Goal: Task Accomplishment & Management: Manage account settings

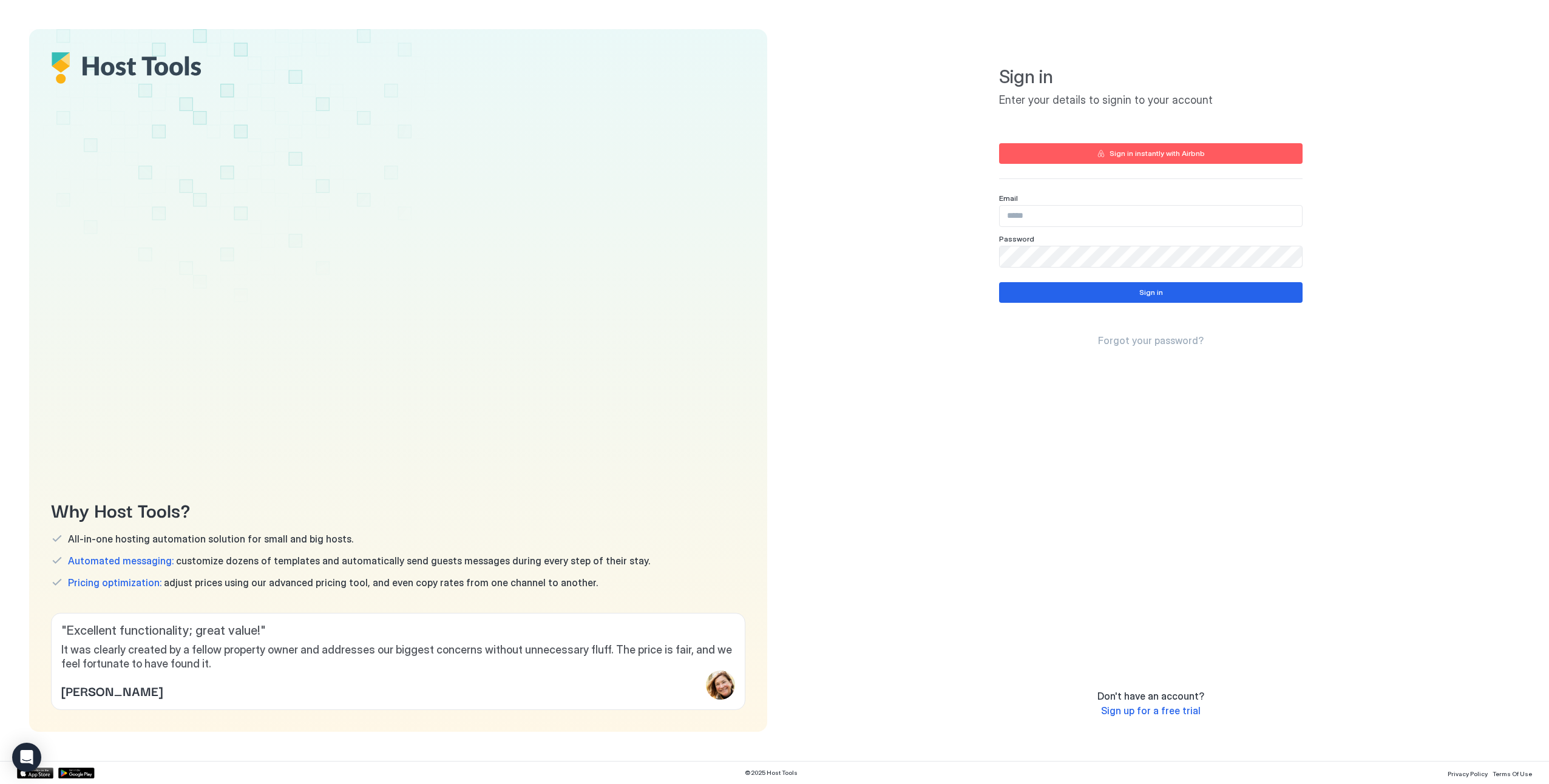
type input "**********"
click at [1148, 292] on div "Sign in" at bounding box center [1151, 292] width 24 height 11
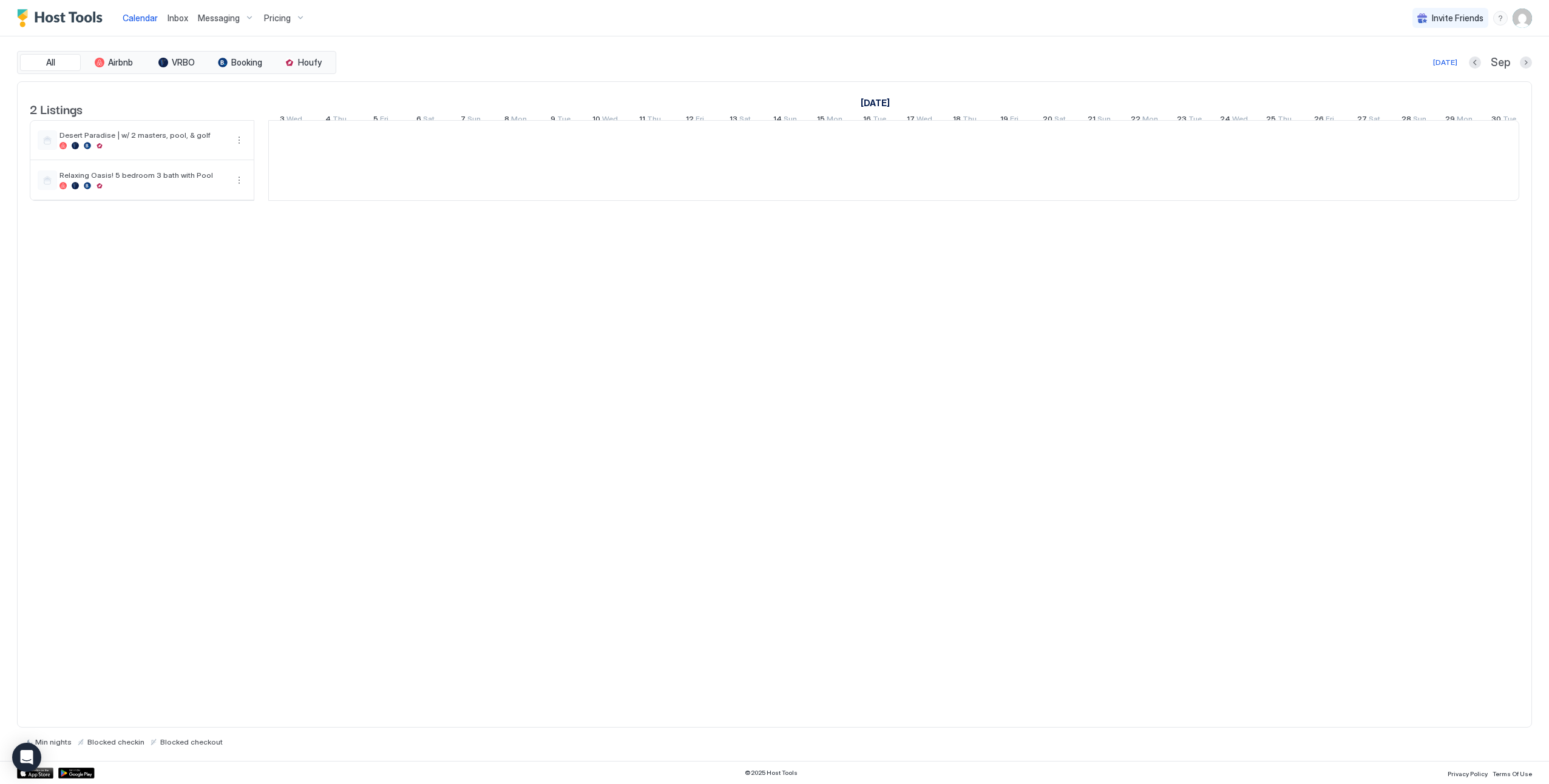
scroll to position [0, 674]
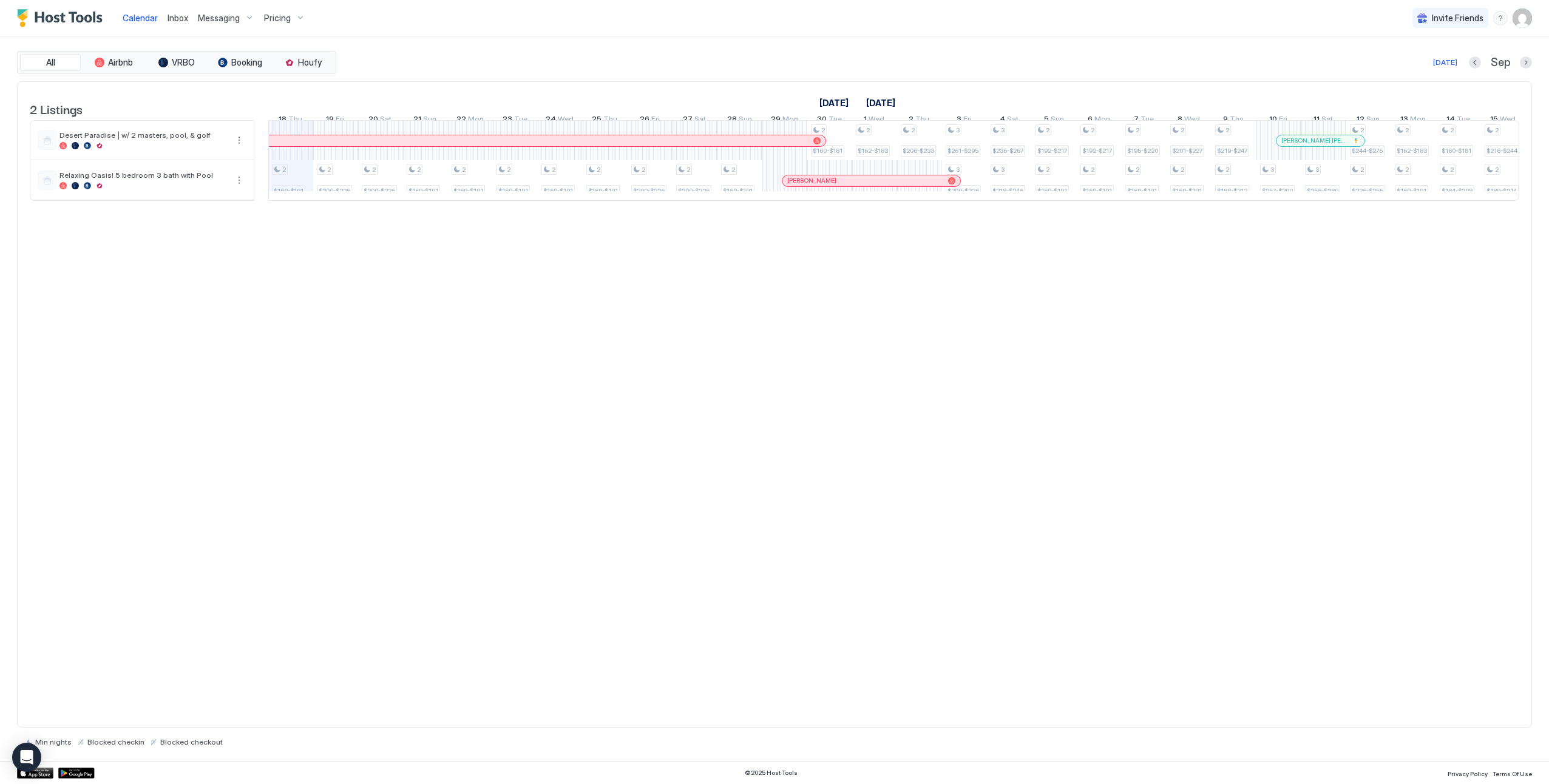
click at [275, 21] on span "Pricing" at bounding box center [277, 18] width 27 height 11
click at [268, 121] on span "Desert Paradise | w/ 2 masters, pool, & golf" at bounding box center [301, 117] width 154 height 9
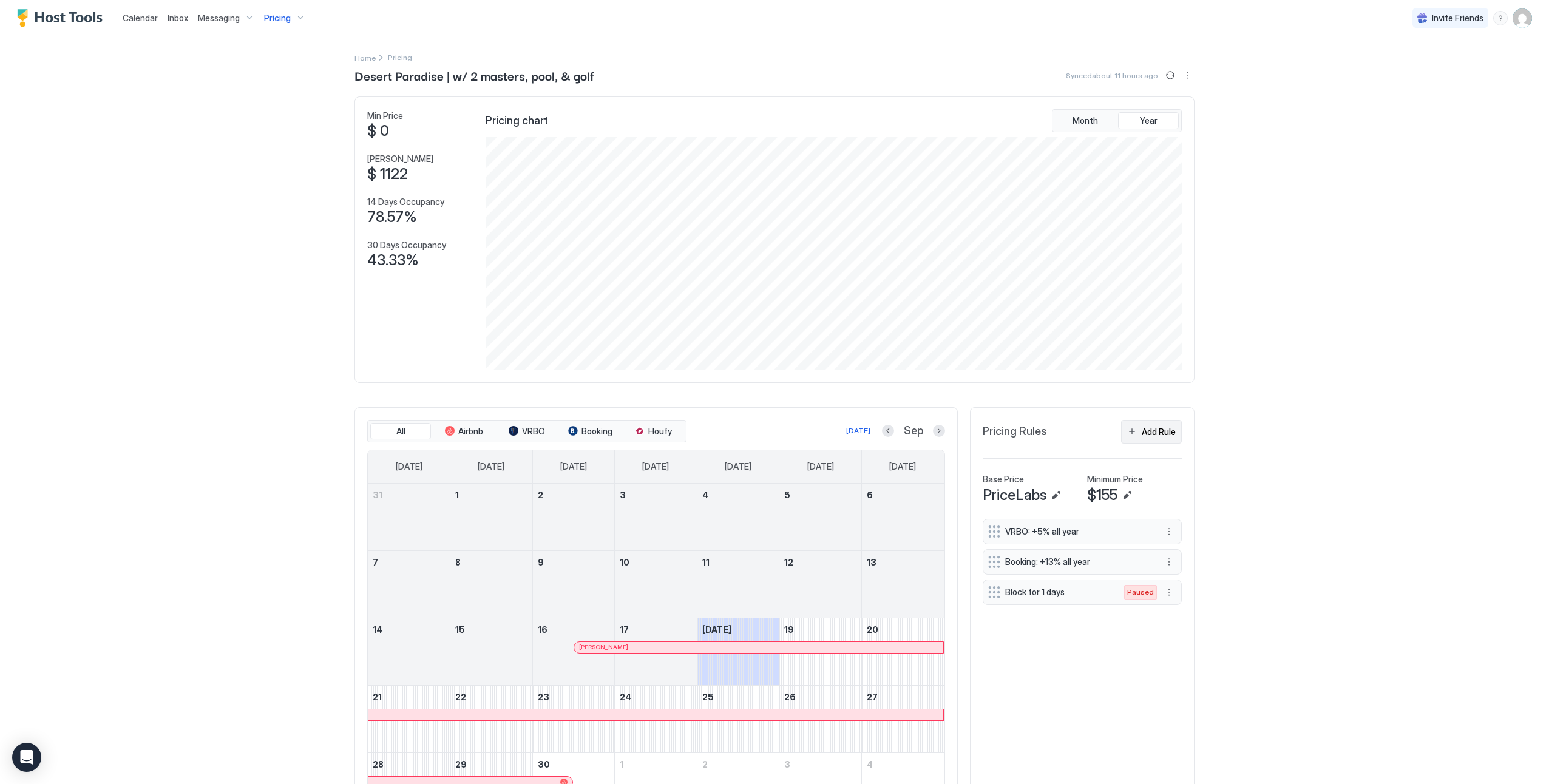
click at [1150, 430] on div "Add Rule" at bounding box center [1159, 431] width 34 height 13
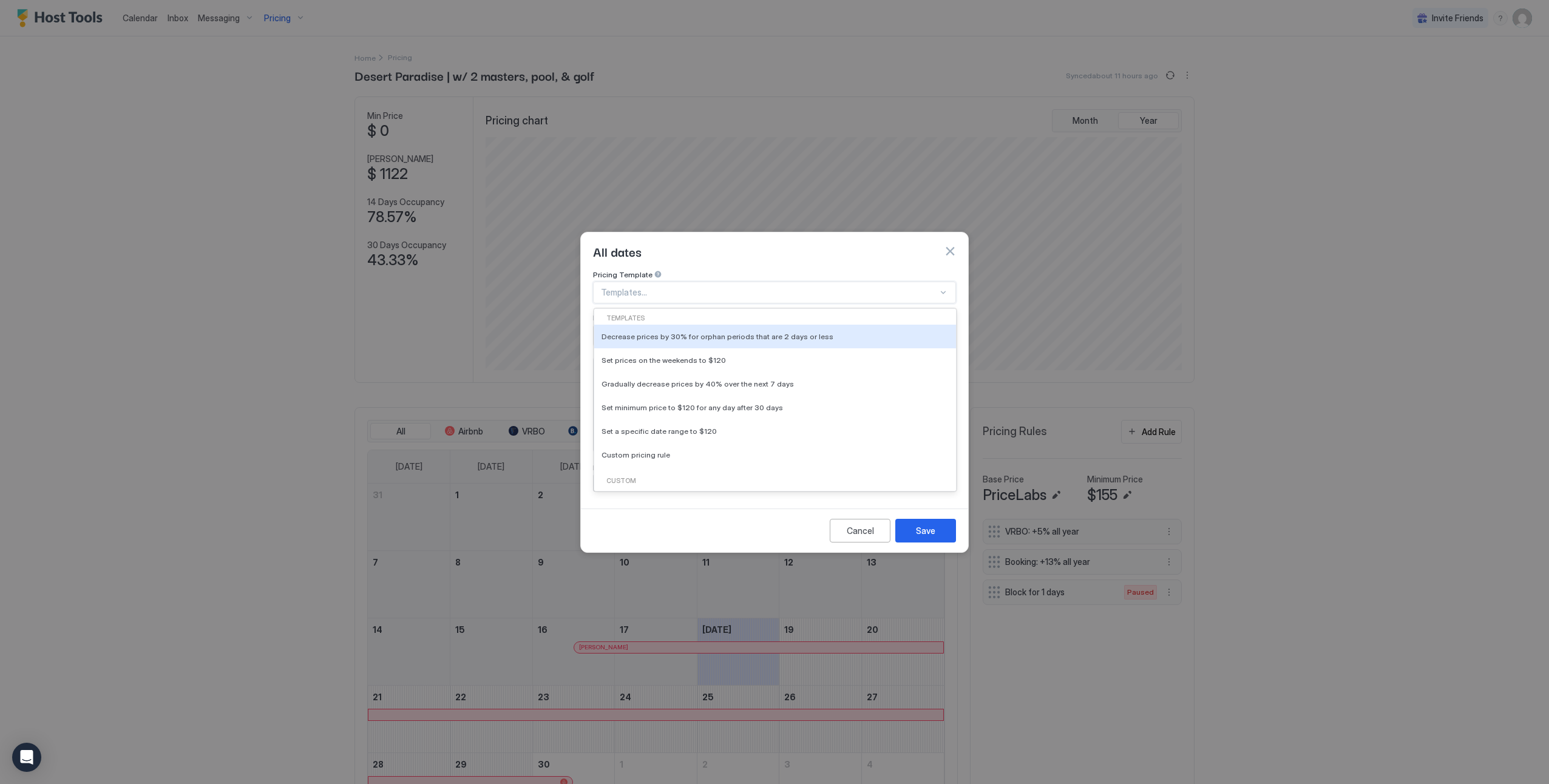
click at [681, 287] on div at bounding box center [770, 292] width 337 height 11
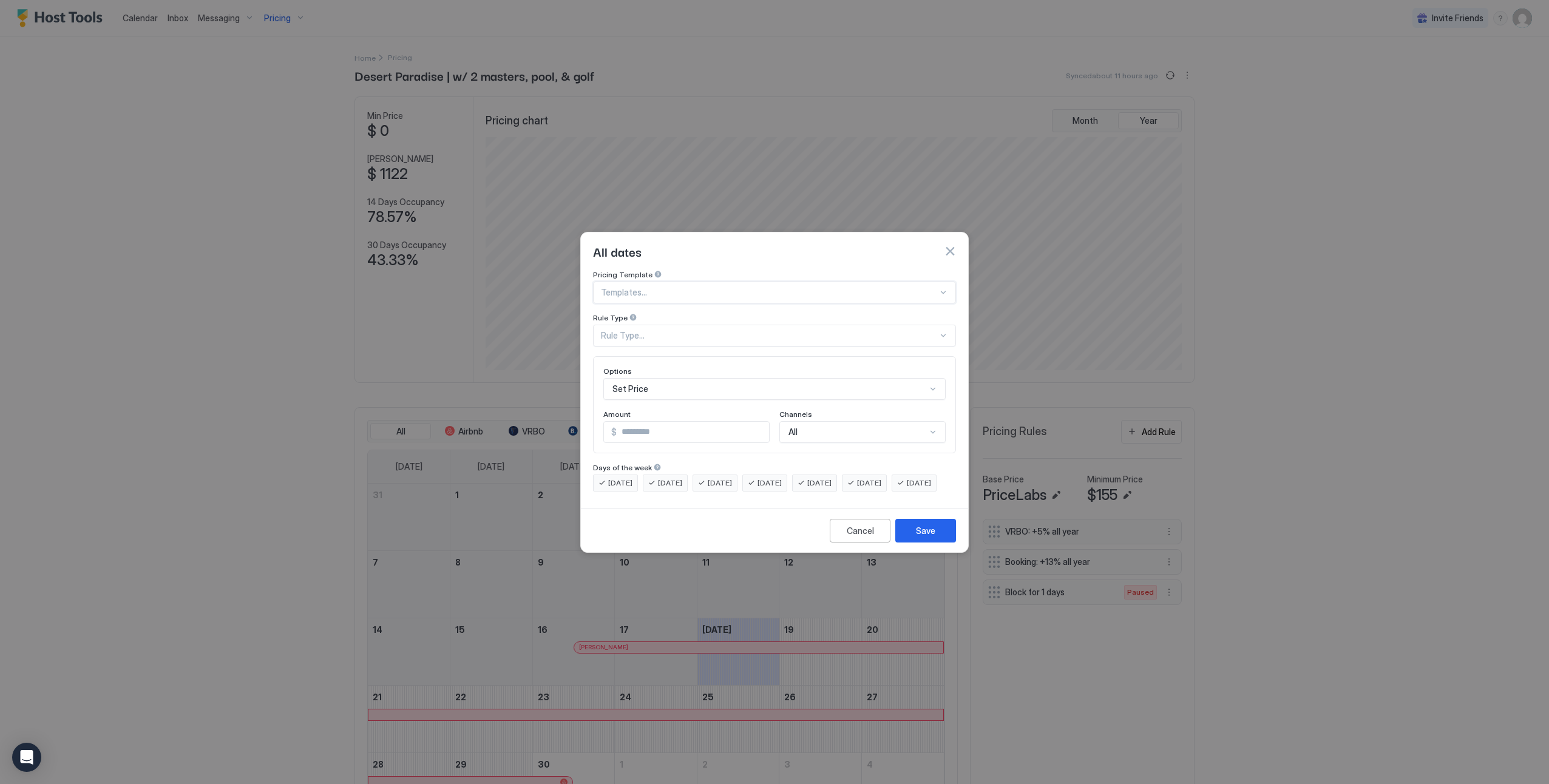
click at [661, 330] on div "Rule Type..." at bounding box center [770, 335] width 337 height 11
click at [674, 287] on div at bounding box center [770, 292] width 337 height 11
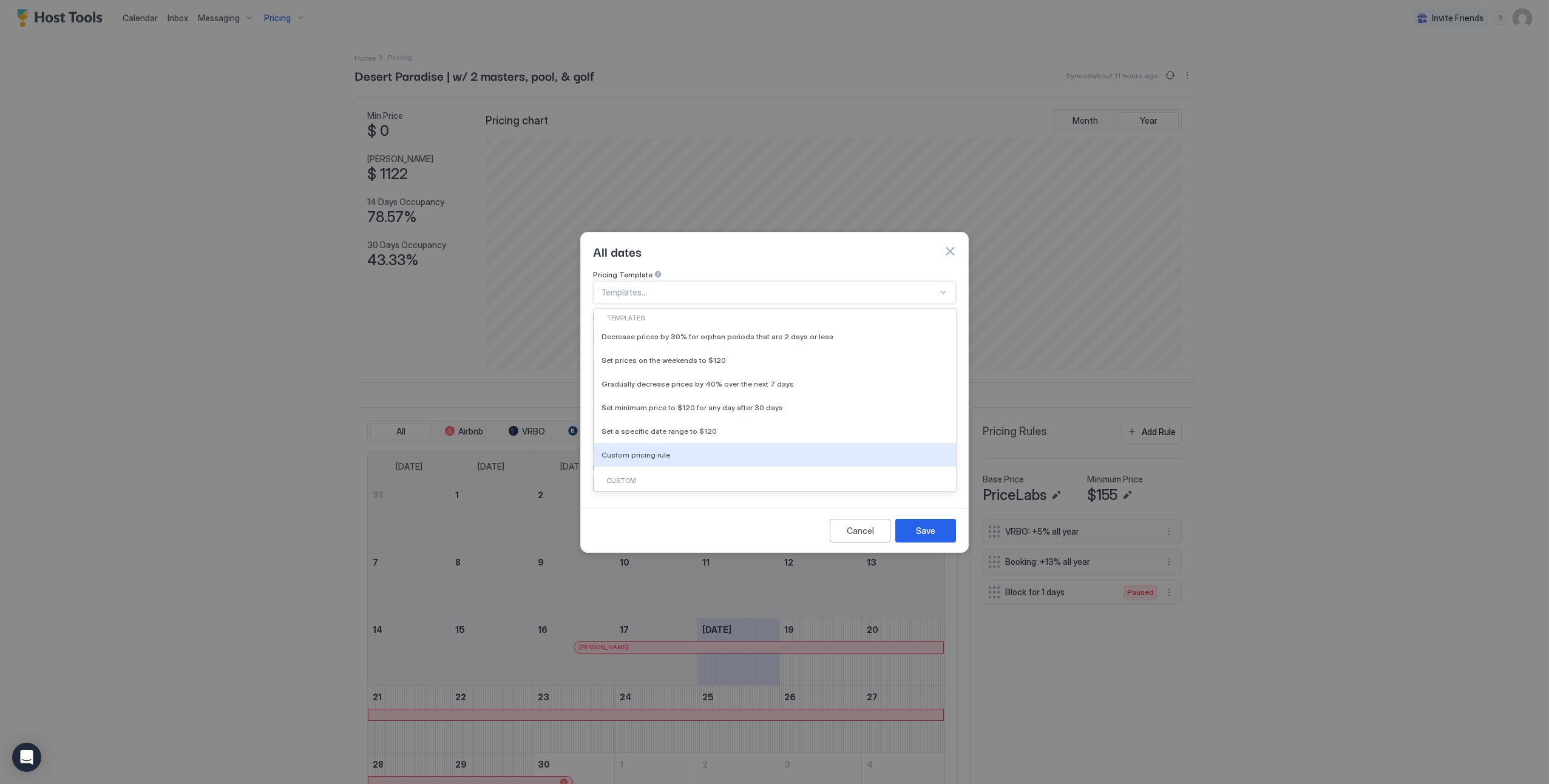
click at [664, 472] on div "Custom VRBO: +5% all year VRBO: +5% all year Booking: +13% all year Booking: +1…" at bounding box center [775, 530] width 362 height 115
click at [632, 476] on div "Custom" at bounding box center [775, 481] width 352 height 10
click at [624, 476] on div "Custom" at bounding box center [775, 481] width 352 height 10
click at [637, 449] on div "Custom pricing rule" at bounding box center [775, 455] width 362 height 24
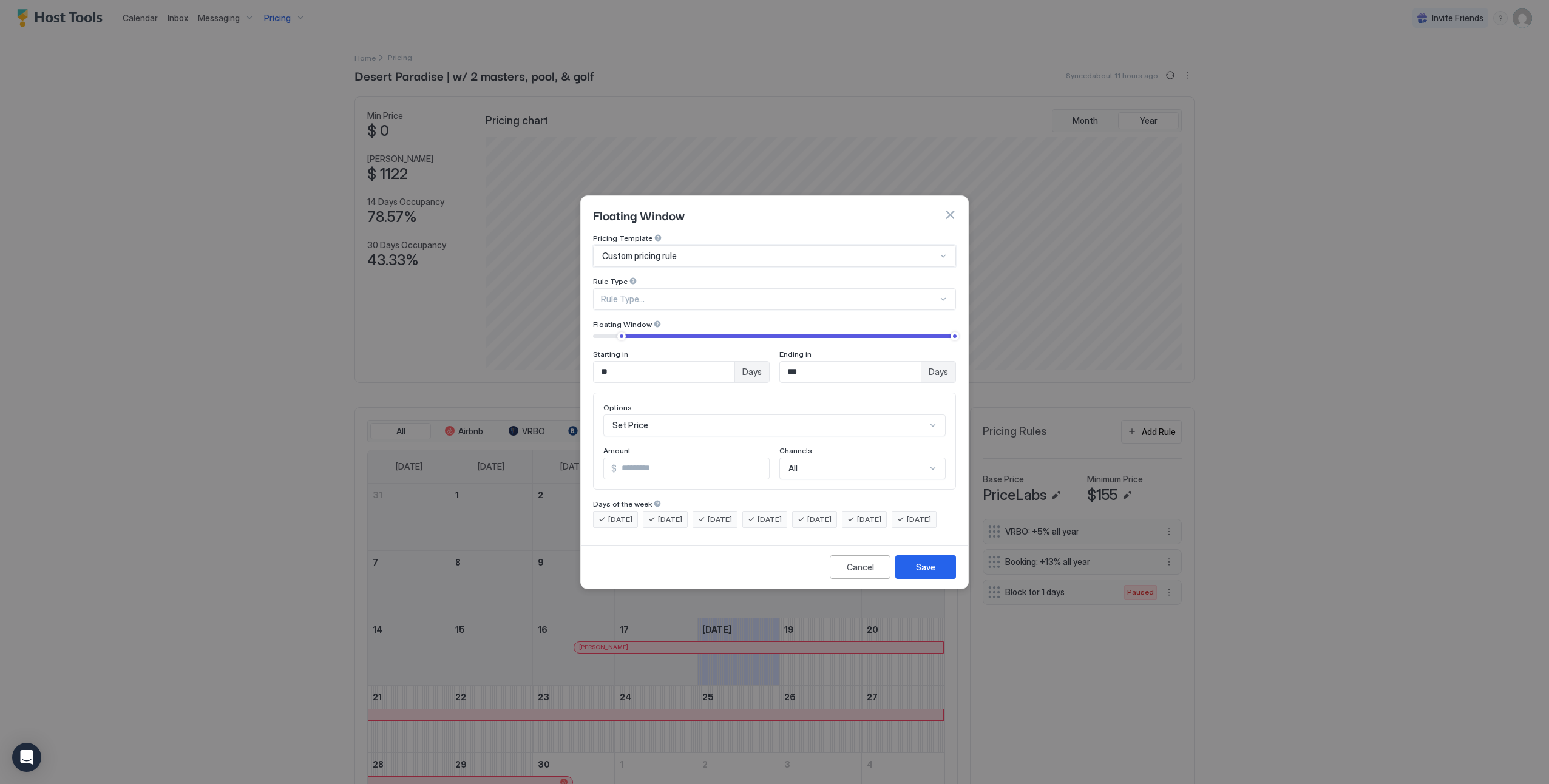
type input "***"
click at [729, 294] on div "Floating Window of Days" at bounding box center [769, 299] width 335 height 11
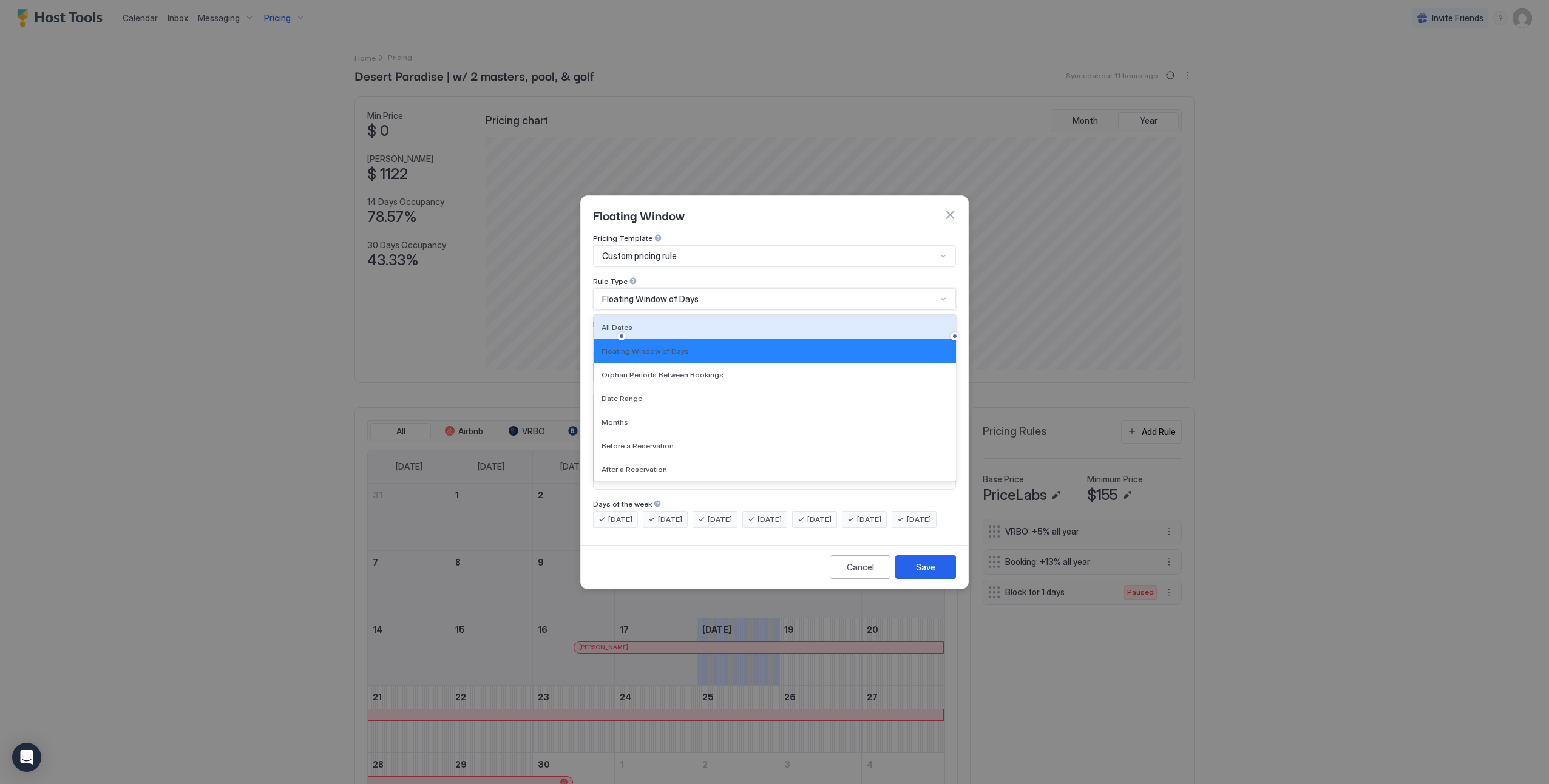
click at [658, 321] on div "All Dates" at bounding box center [775, 327] width 362 height 24
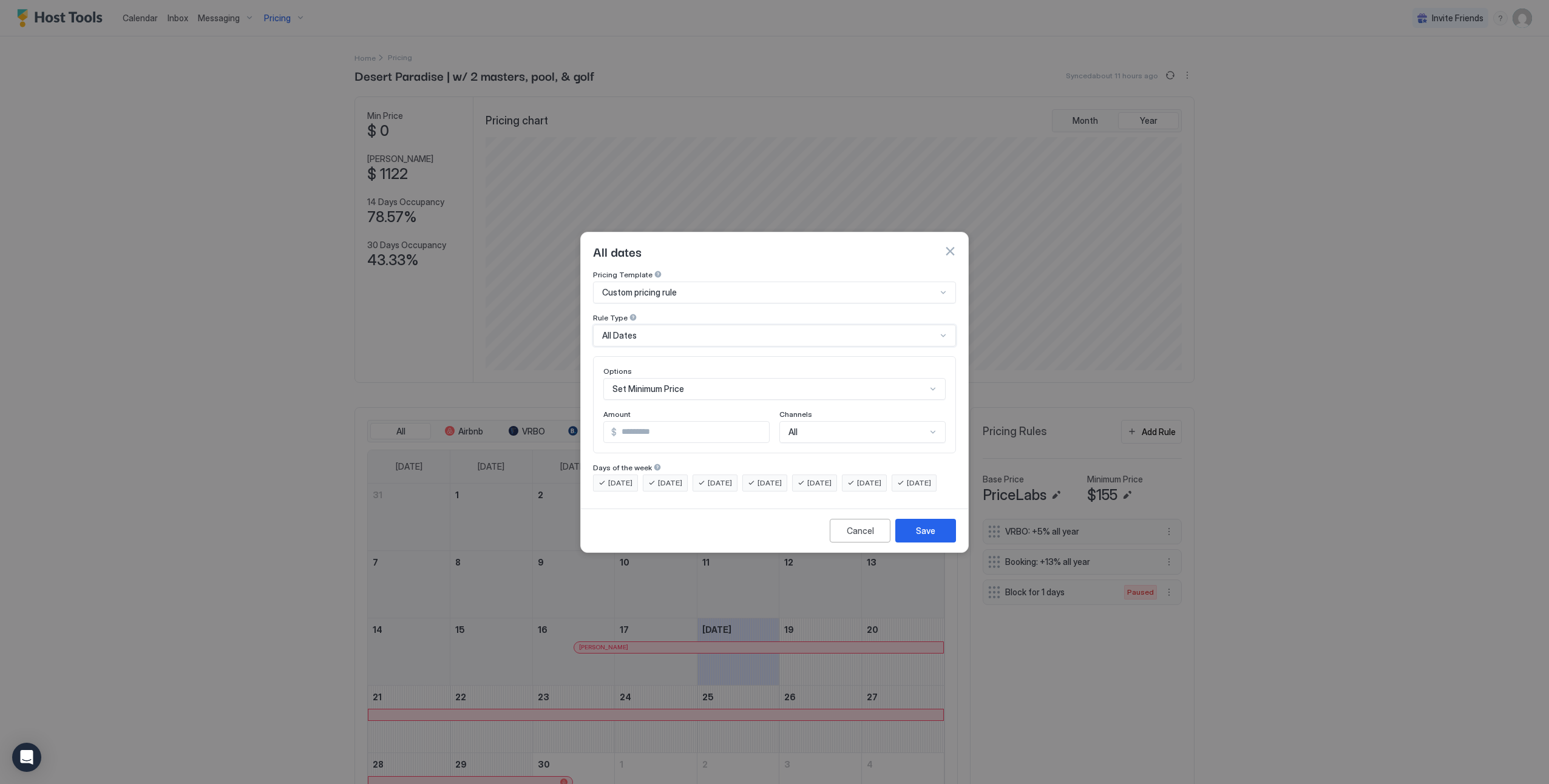
click at [665, 378] on div "Set Minimum Price" at bounding box center [774, 389] width 343 height 22
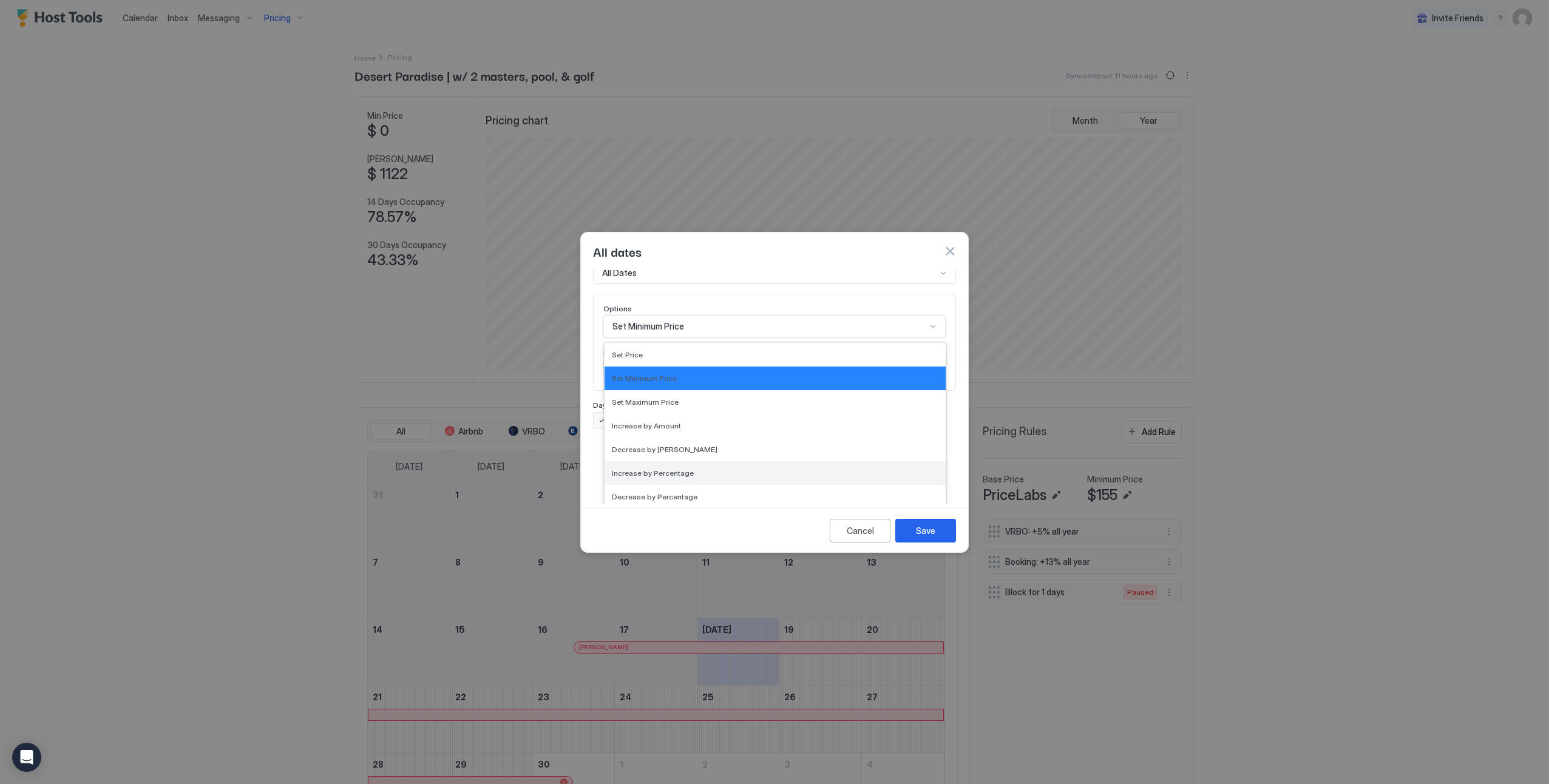
click at [675, 469] on span "Increase by Percentage" at bounding box center [653, 473] width 82 height 9
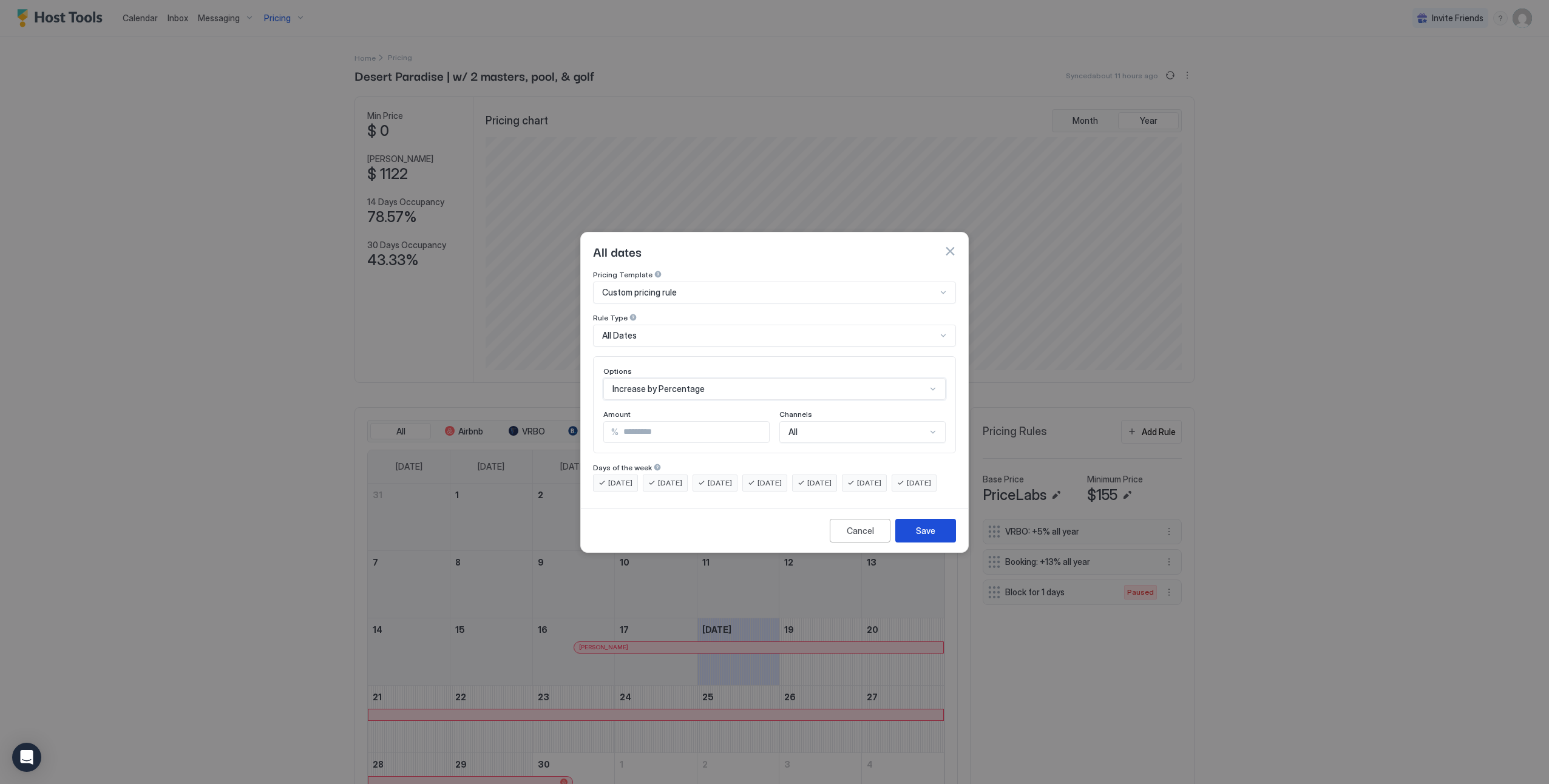
click at [865, 537] on div "Cancel" at bounding box center [860, 530] width 27 height 13
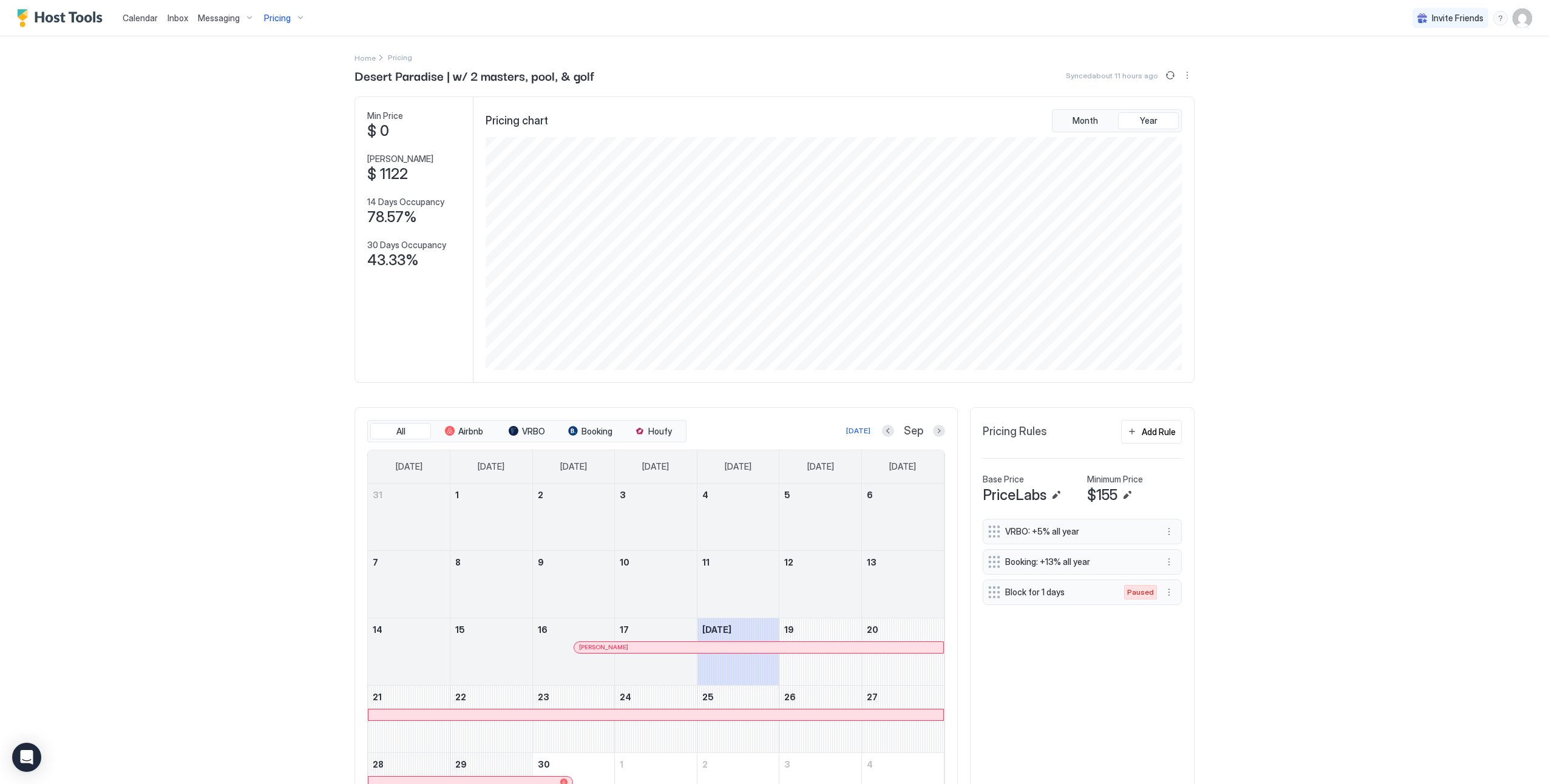
click at [1104, 541] on div "VRBO: +5% all year" at bounding box center [1082, 532] width 199 height 25
click at [1058, 536] on span "VRBO: +5% all year" at bounding box center [1078, 532] width 144 height 11
click at [1057, 535] on span "VRBO: +5% all year" at bounding box center [1078, 532] width 144 height 11
drag, startPoint x: 1057, startPoint y: 535, endPoint x: 1171, endPoint y: 528, distance: 114.2
click at [1171, 528] on button "More options" at bounding box center [1169, 532] width 15 height 15
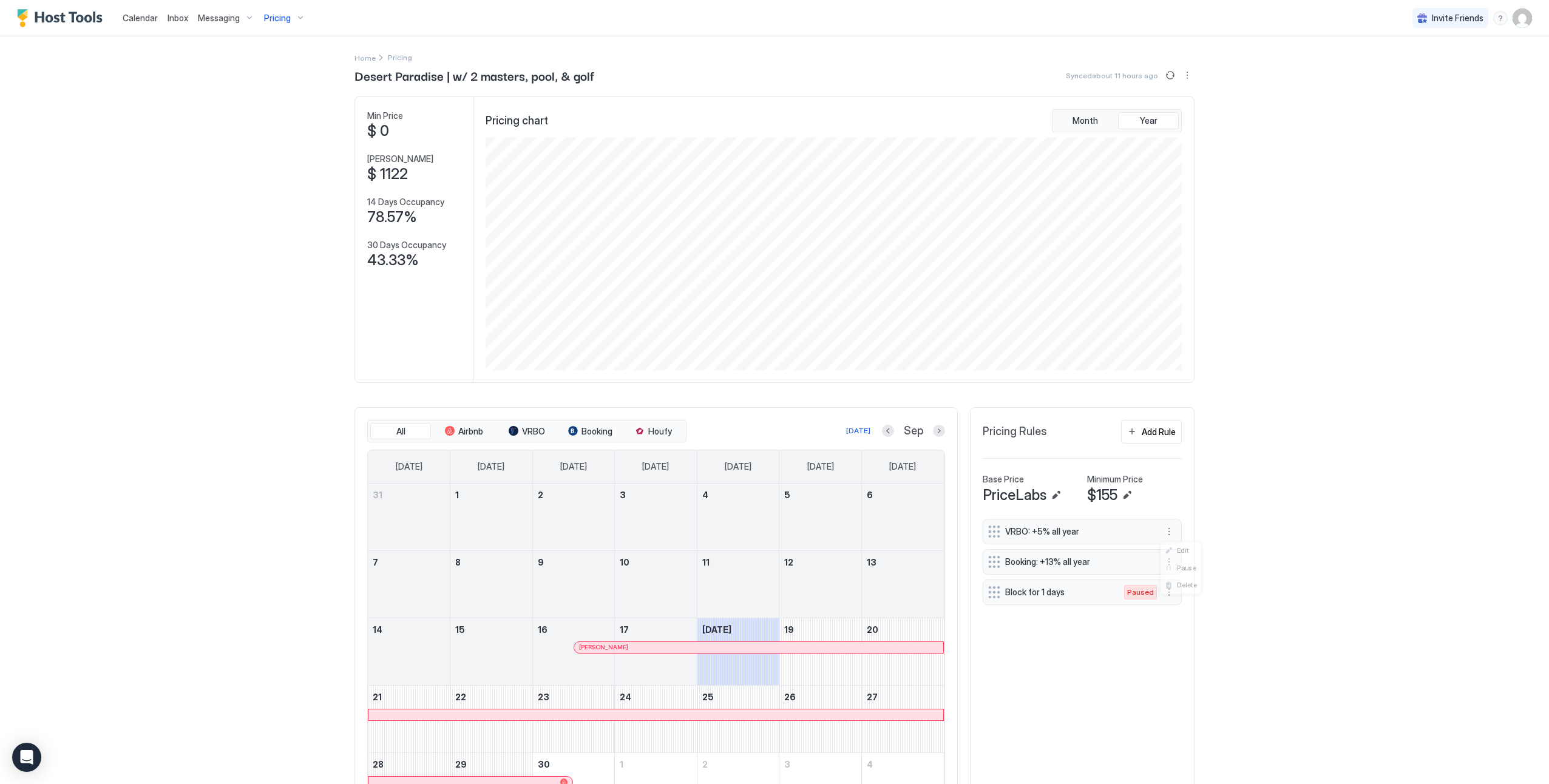
click at [1166, 531] on div at bounding box center [774, 392] width 1549 height 784
click at [1166, 531] on button "More options" at bounding box center [1169, 532] width 15 height 15
click at [1179, 551] on span "Edit" at bounding box center [1183, 549] width 13 height 9
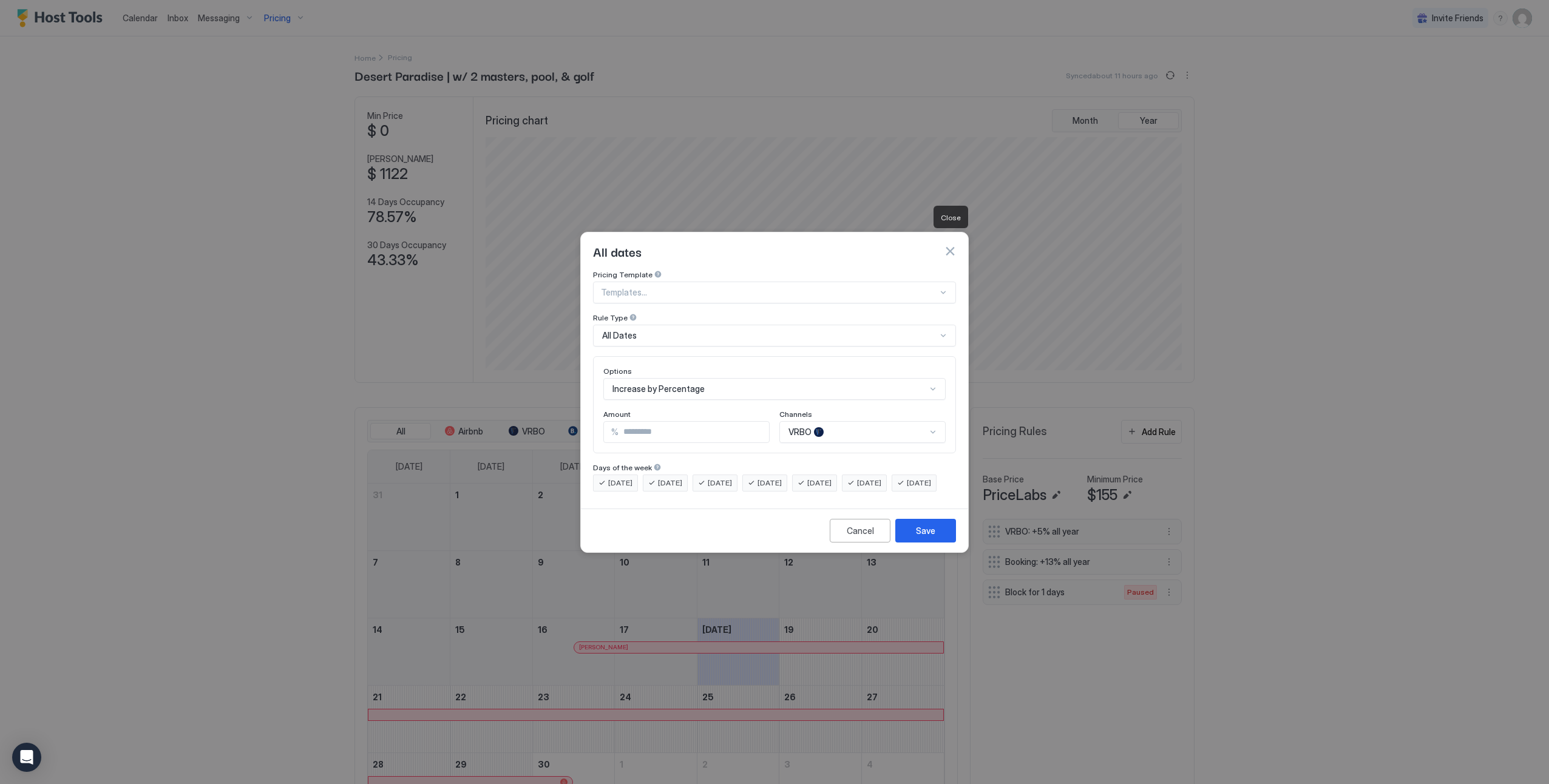
click at [950, 245] on button "button" at bounding box center [950, 251] width 12 height 12
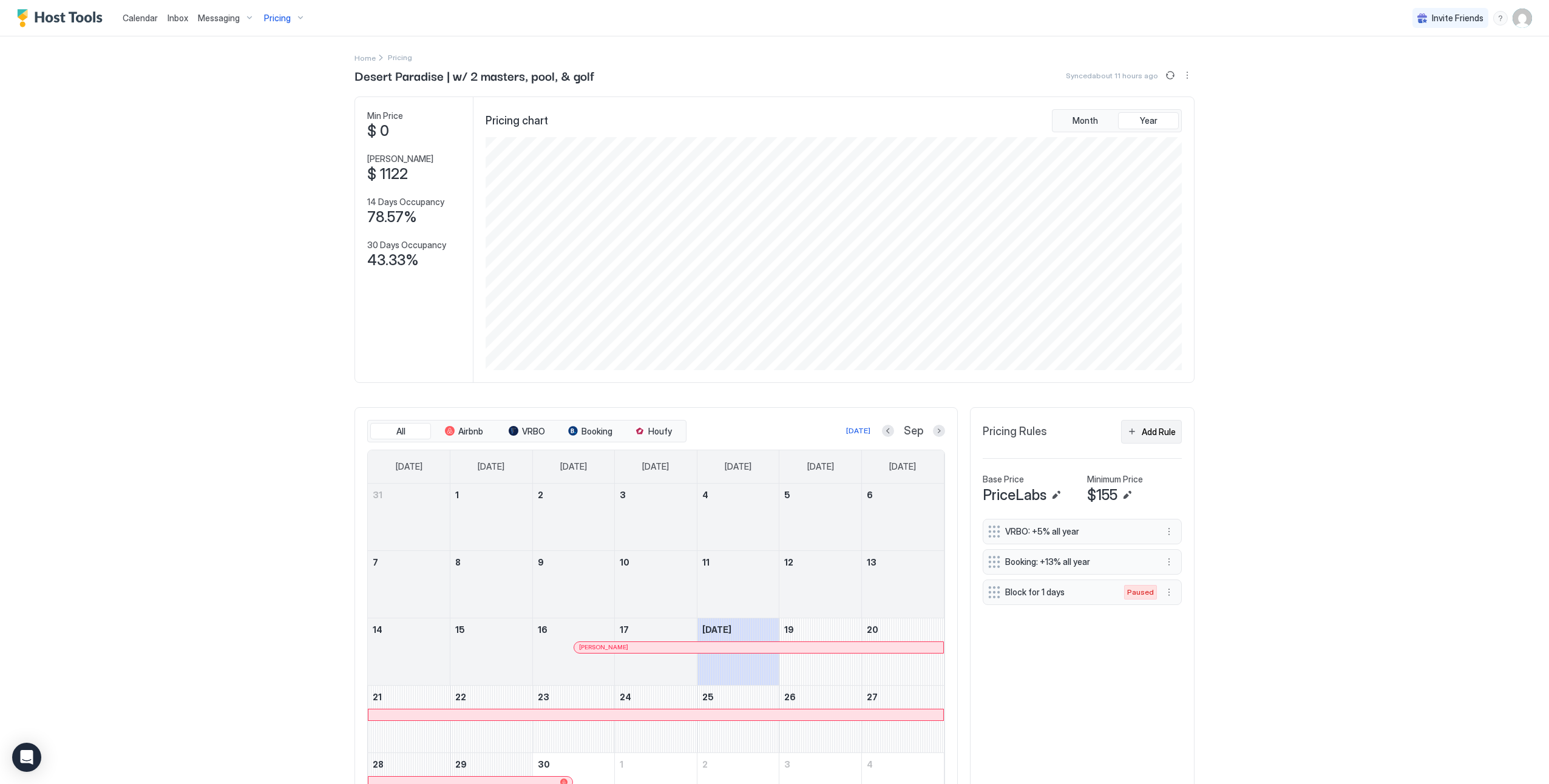
click at [1161, 431] on div "Add Rule" at bounding box center [1159, 431] width 34 height 13
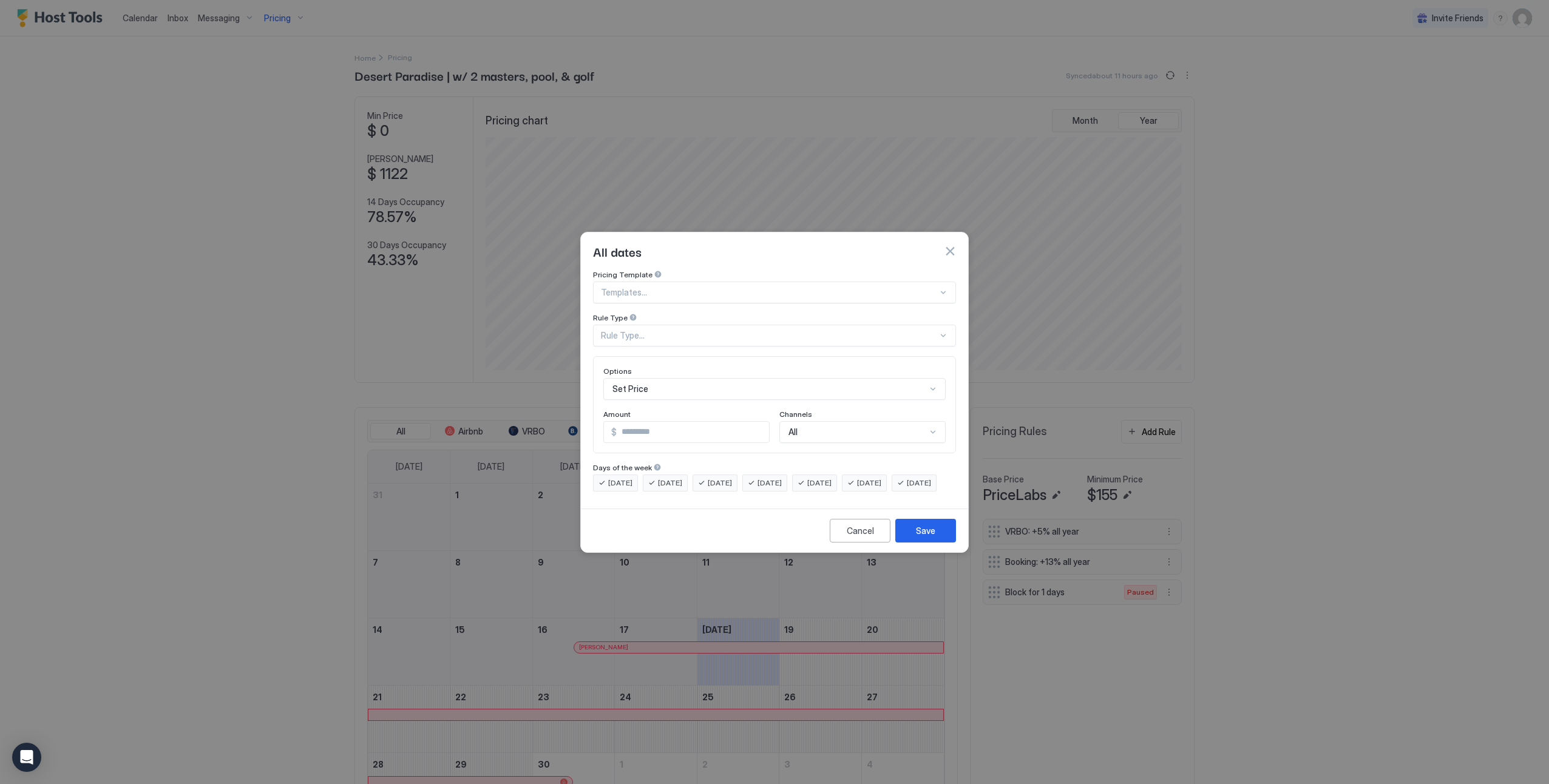
click at [660, 287] on div at bounding box center [770, 292] width 337 height 11
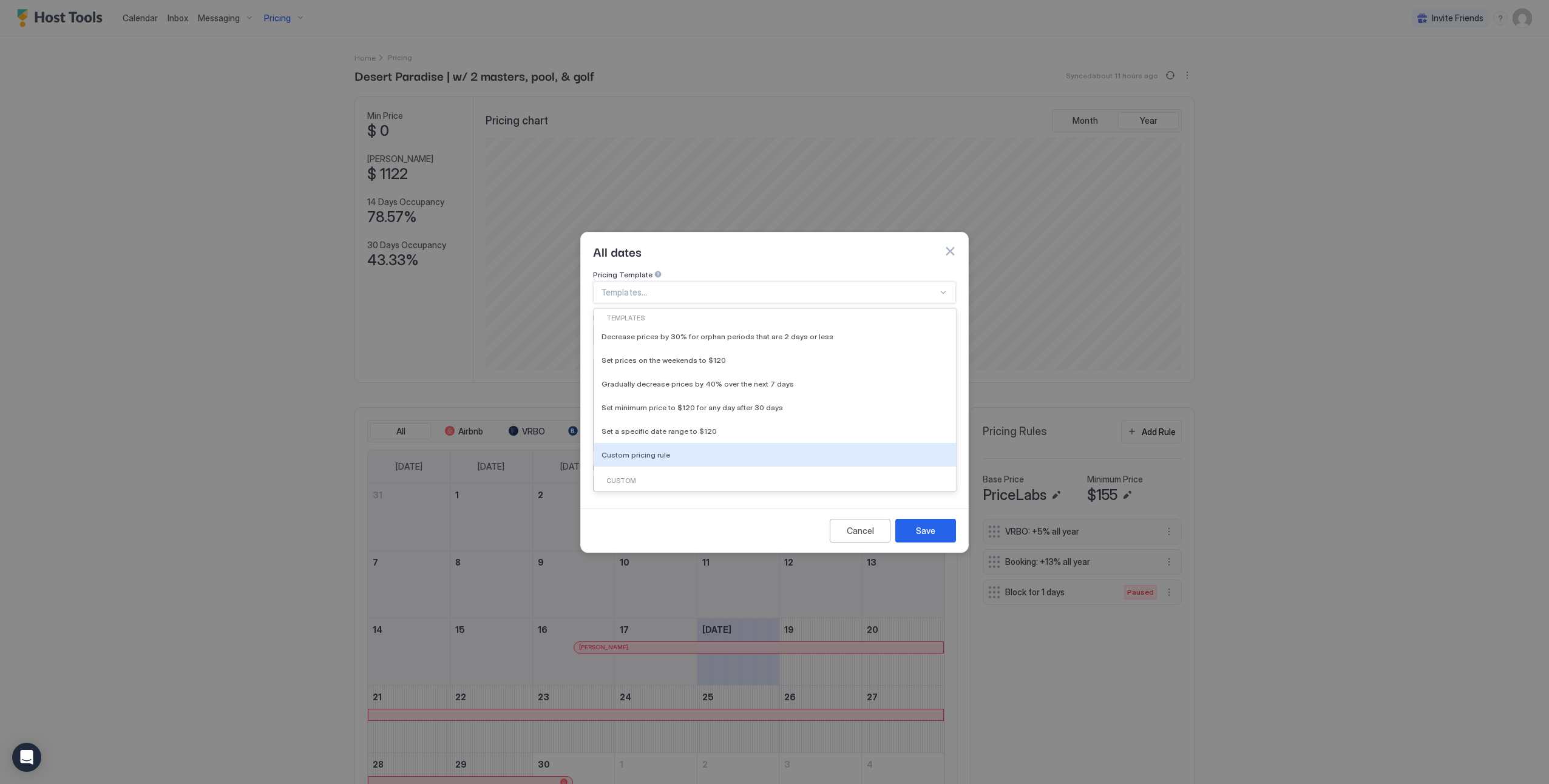
click at [656, 476] on div "Custom" at bounding box center [775, 481] width 352 height 10
click at [644, 449] on div "Custom pricing rule" at bounding box center [775, 455] width 362 height 24
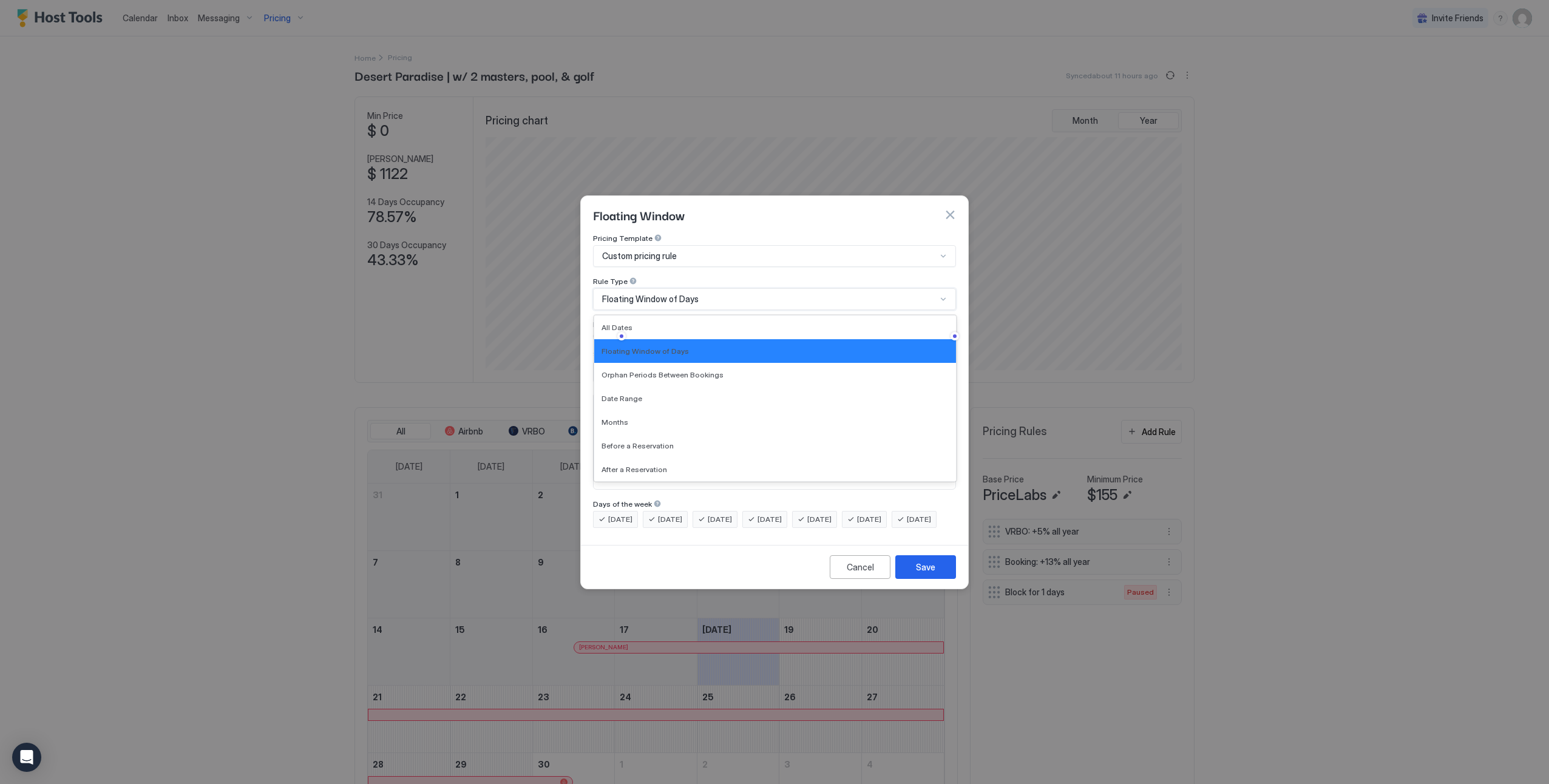
click at [671, 294] on span "Floating Window of Days" at bounding box center [650, 299] width 97 height 11
click at [658, 323] on div "All Dates" at bounding box center [775, 327] width 347 height 9
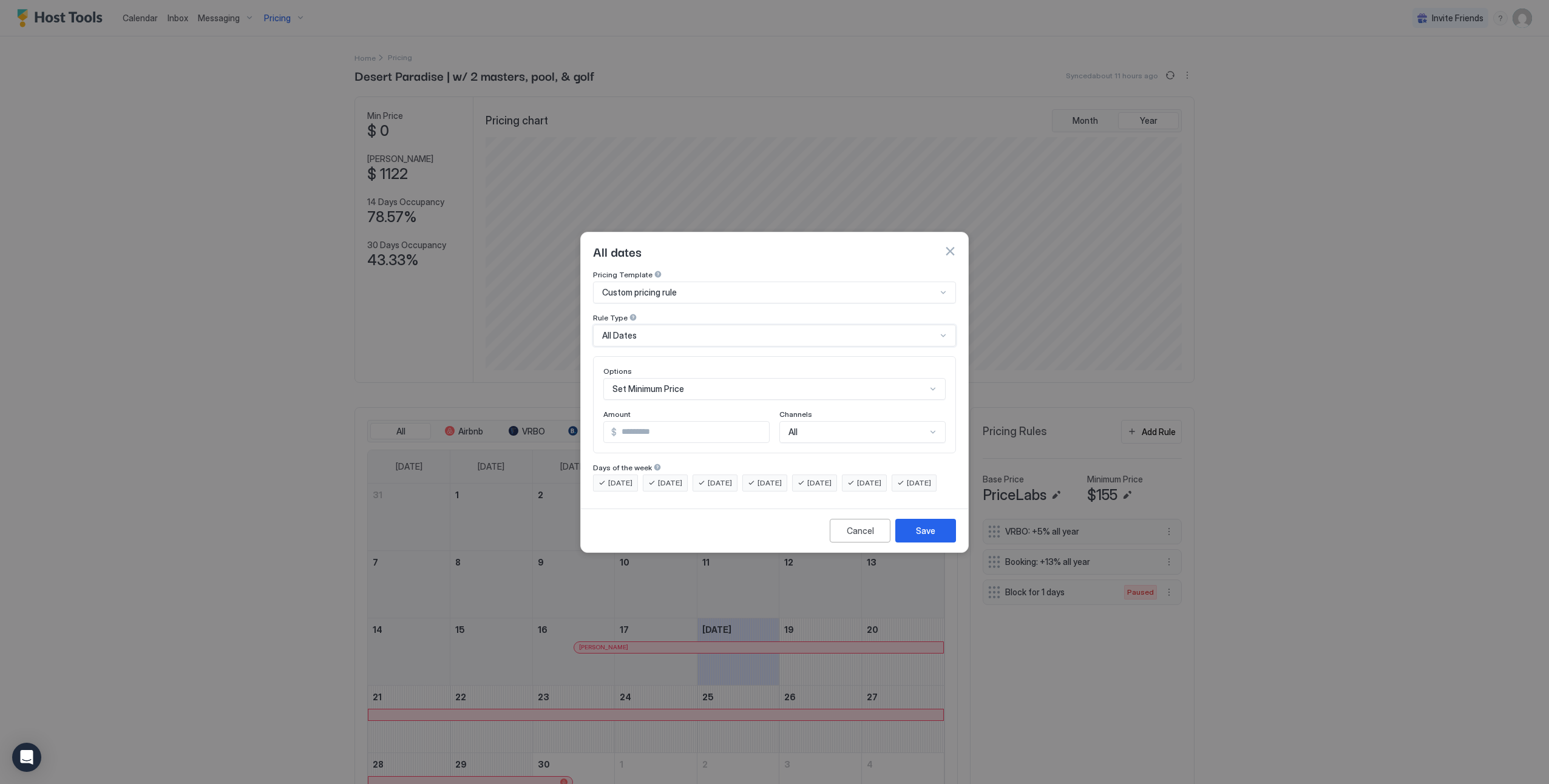
click at [683, 287] on div "Custom pricing rule" at bounding box center [769, 292] width 335 height 11
click at [681, 380] on div "Set Minimum Price" at bounding box center [774, 389] width 343 height 22
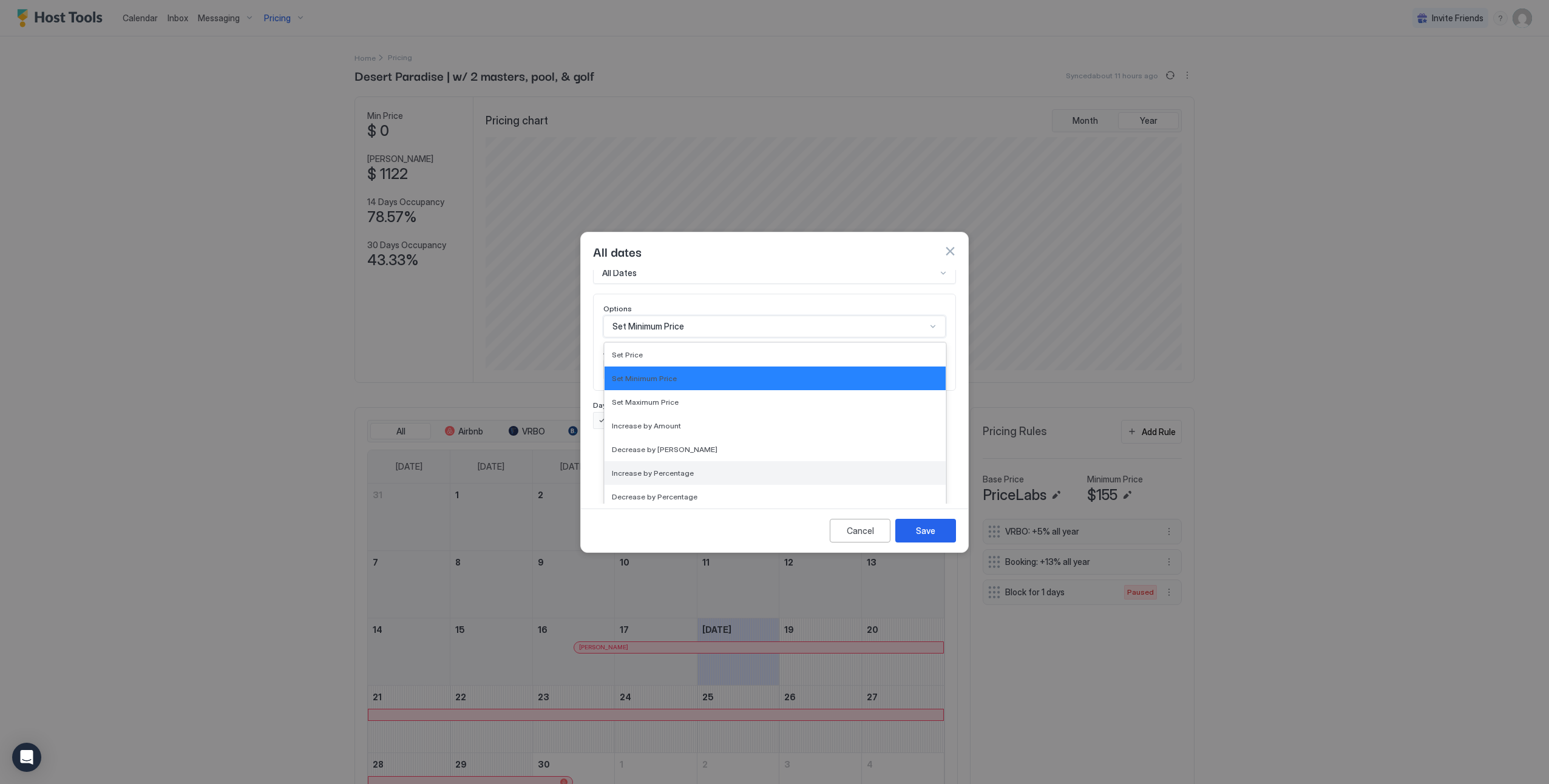
click at [681, 469] on span "Increase by Percentage" at bounding box center [653, 473] width 82 height 9
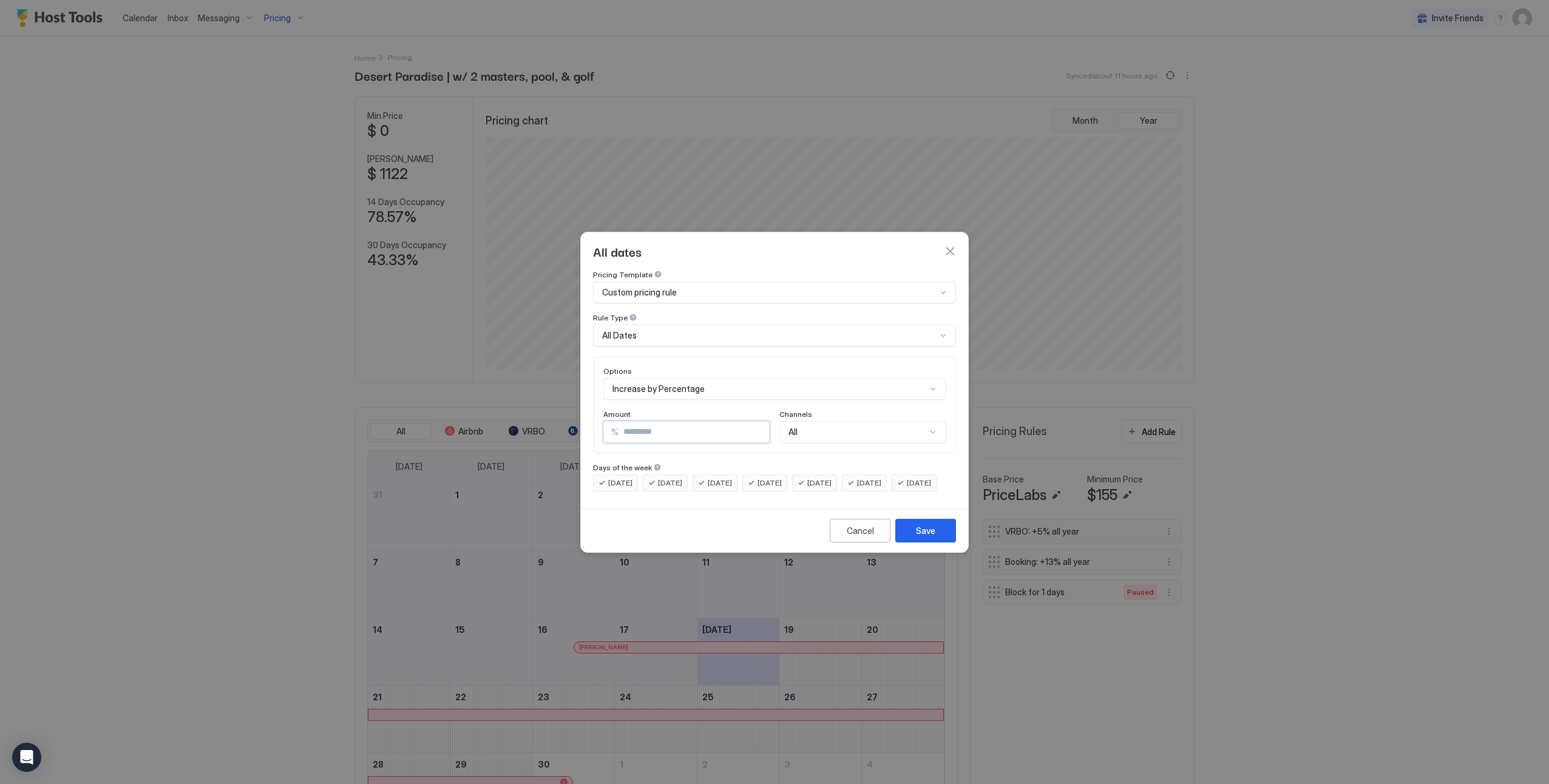
drag, startPoint x: 682, startPoint y: 421, endPoint x: 613, endPoint y: 421, distance: 69.0
click at [613, 421] on div "% ***" at bounding box center [686, 432] width 166 height 22
type input "*"
type input "****"
click at [884, 429] on div "All" at bounding box center [862, 432] width 166 height 22
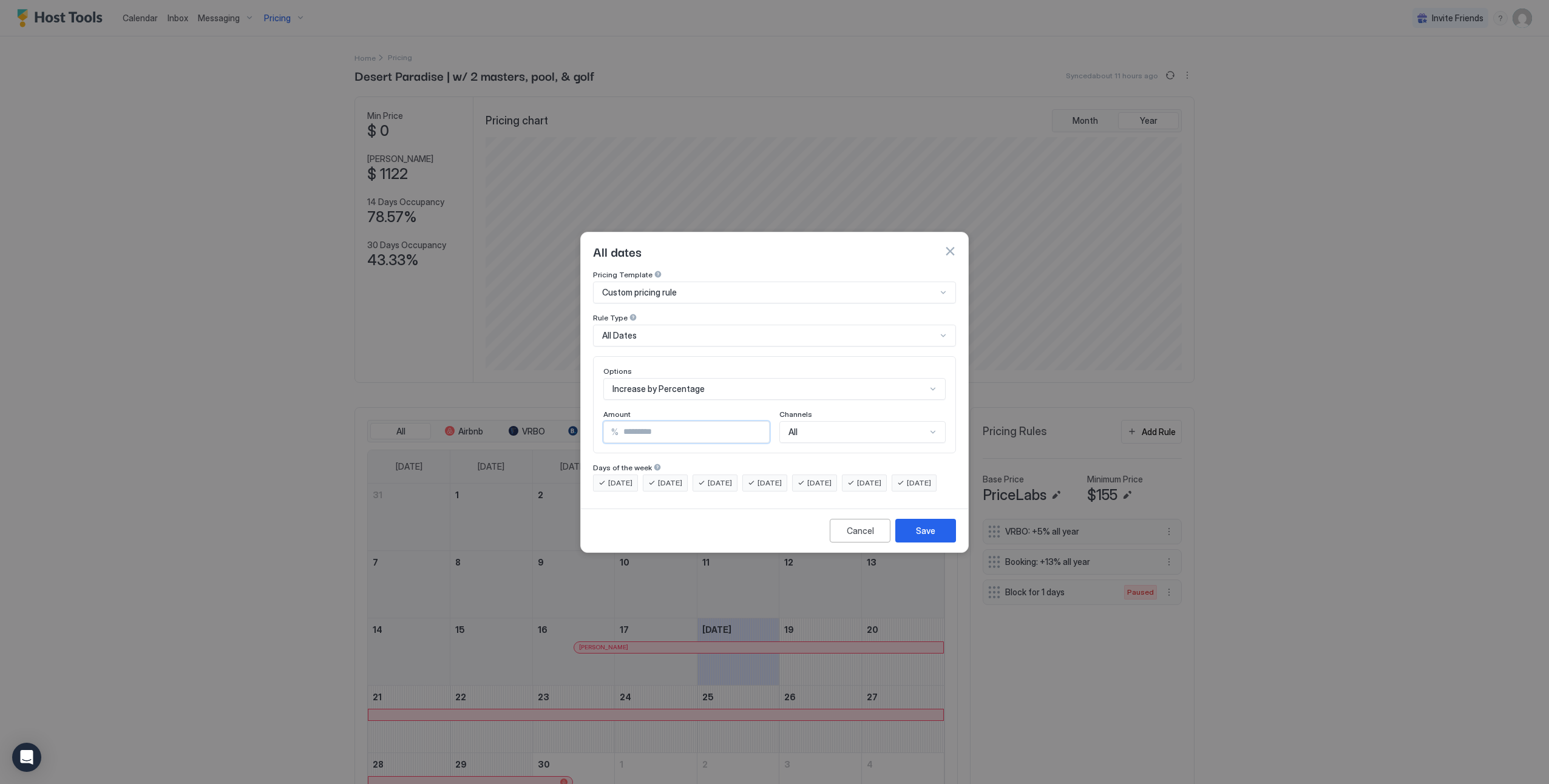
scroll to position [68, 0]
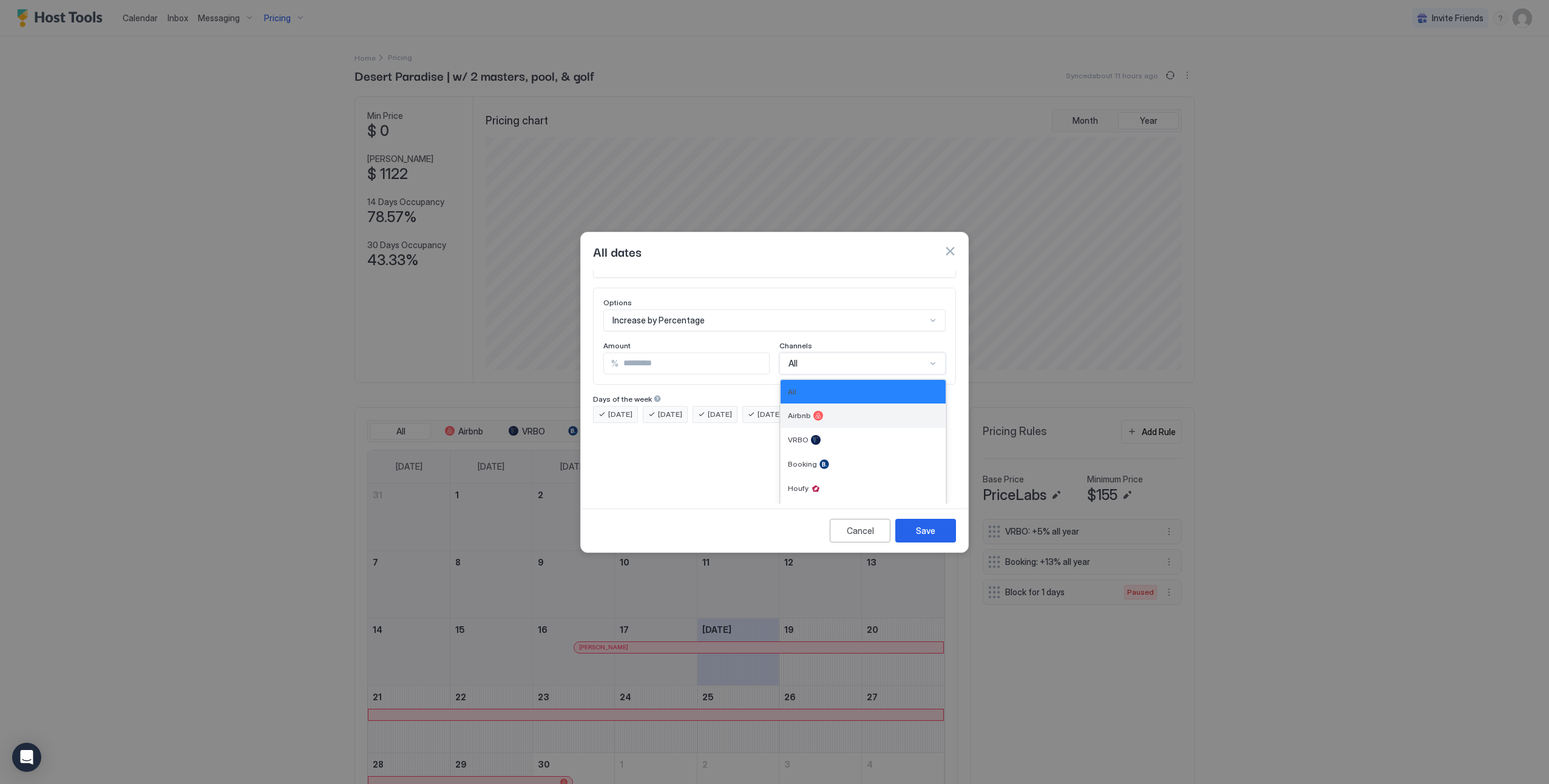
click at [882, 415] on div "Airbnb" at bounding box center [863, 416] width 165 height 25
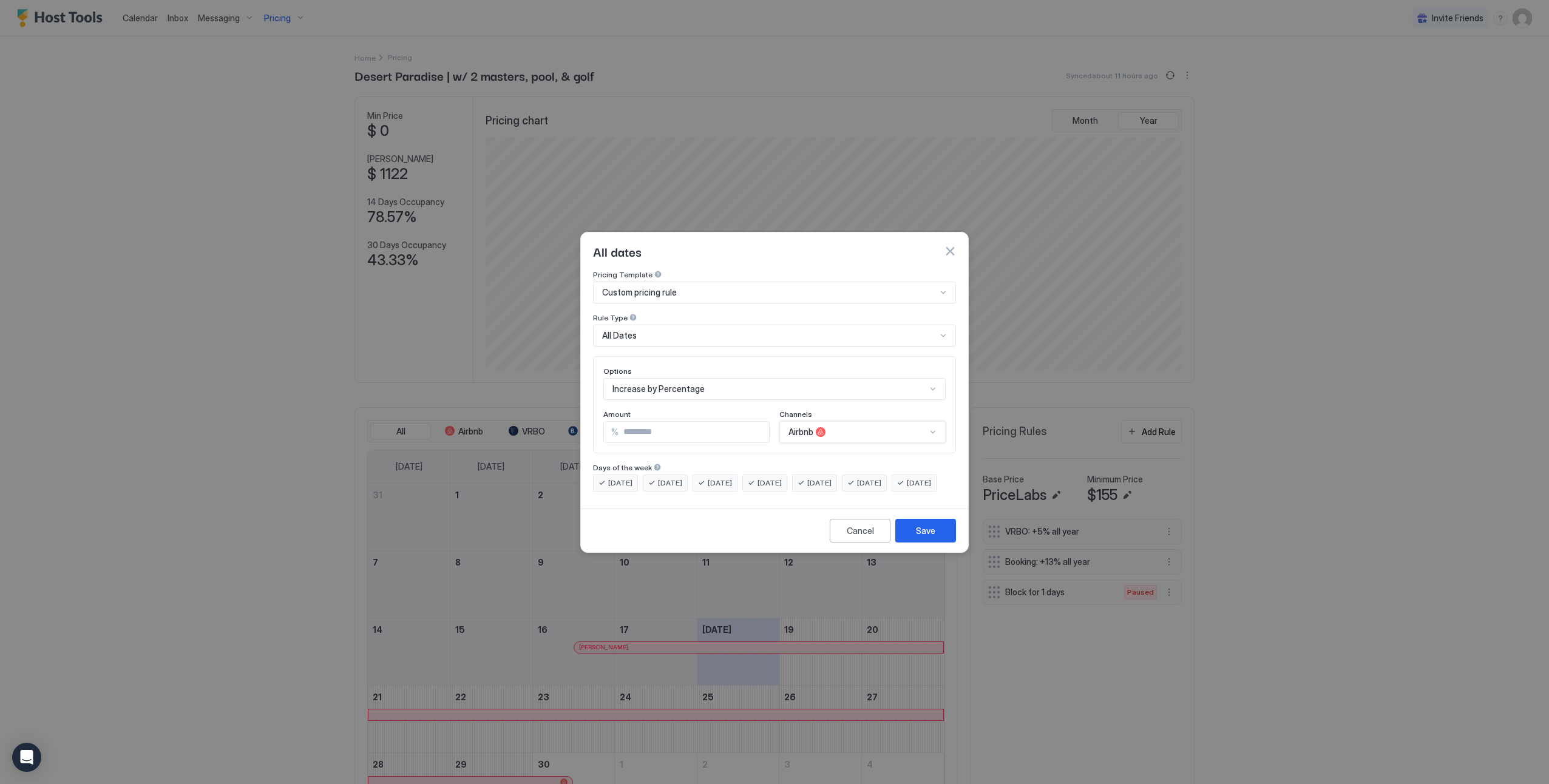
click at [654, 287] on span "Custom pricing rule" at bounding box center [639, 292] width 75 height 11
click at [921, 537] on div "Save" at bounding box center [925, 530] width 19 height 13
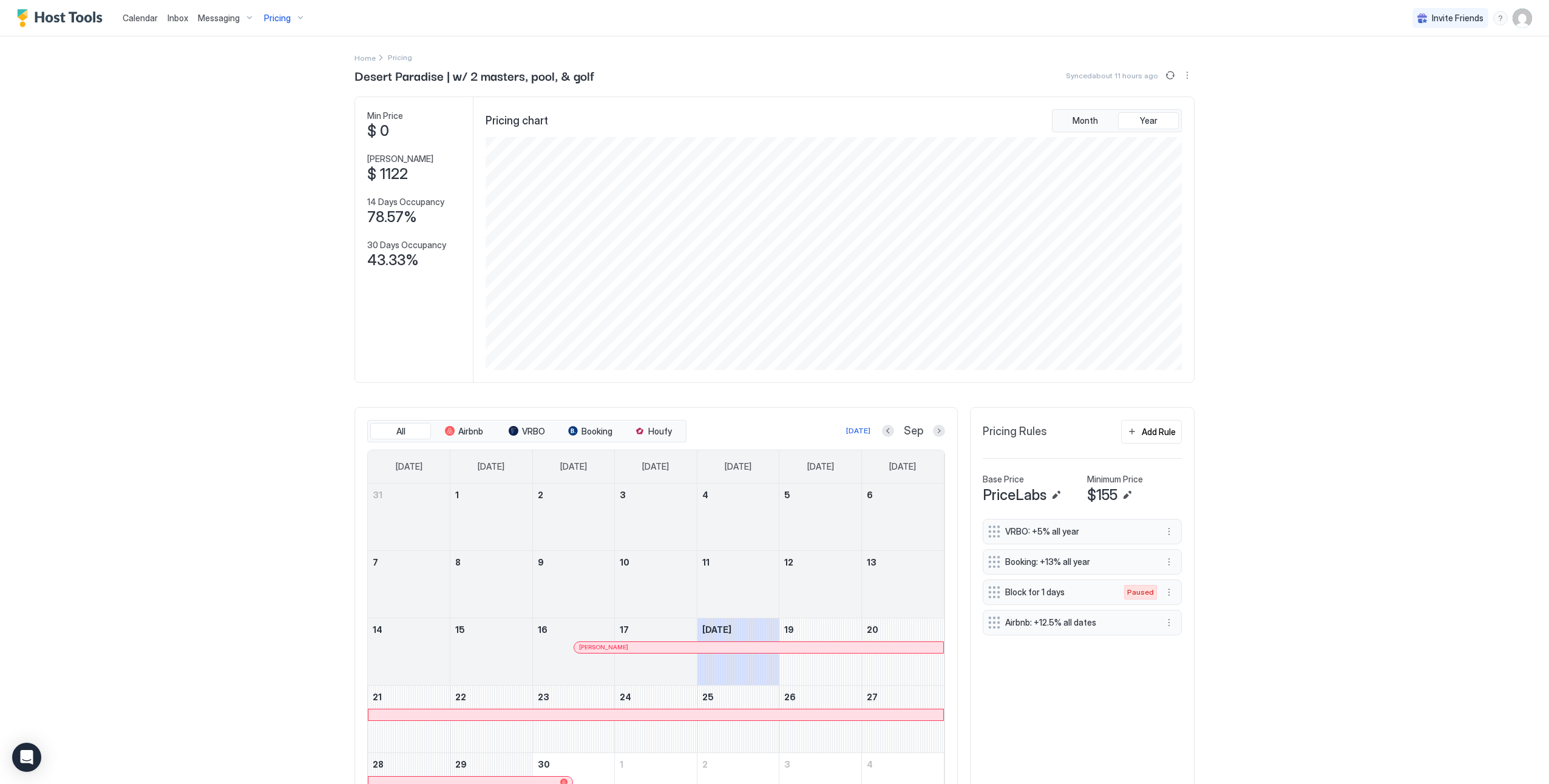
click at [266, 21] on span "Pricing" at bounding box center [277, 18] width 27 height 11
click at [260, 158] on div at bounding box center [264, 157] width 7 height 7
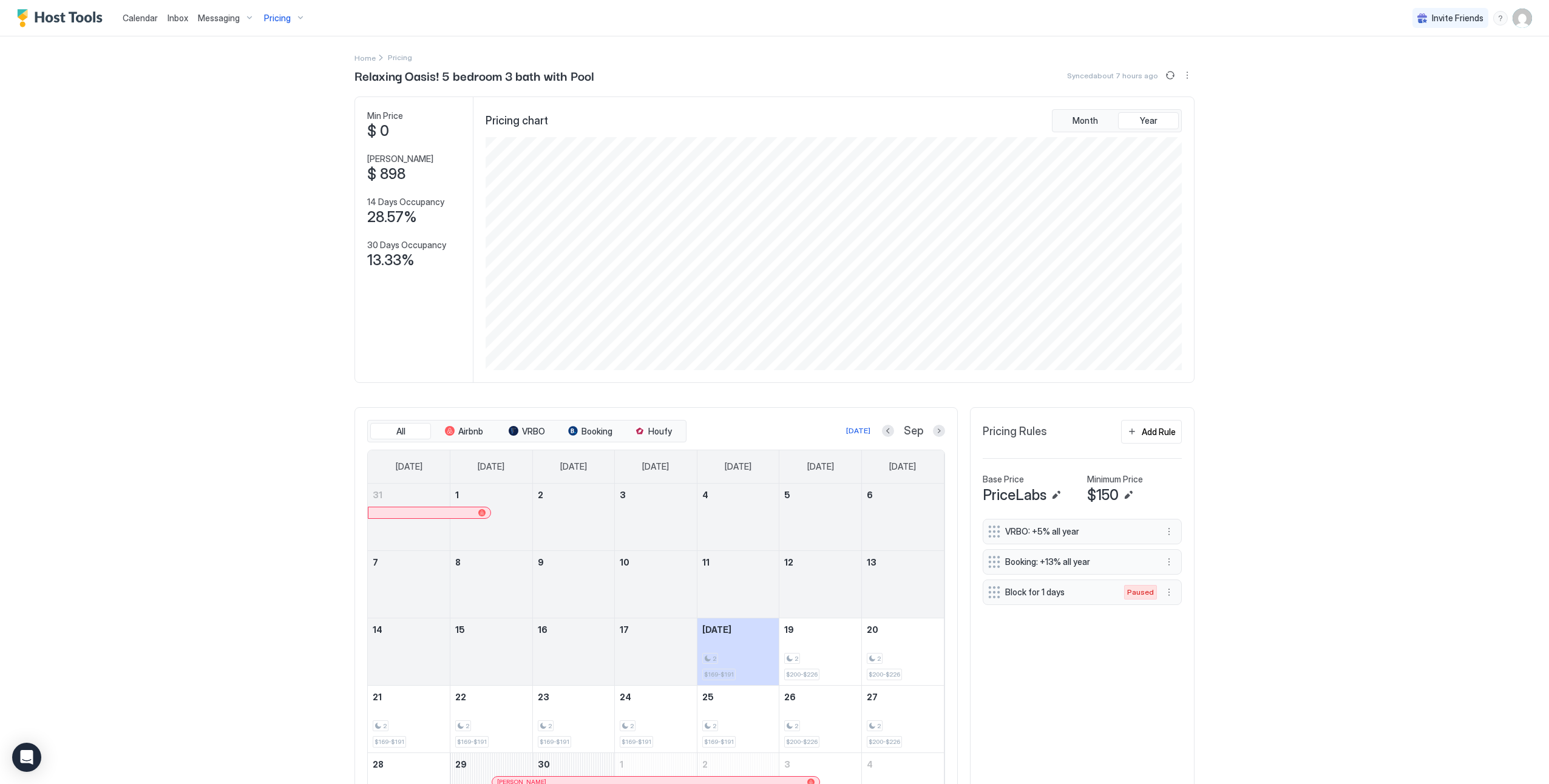
click at [379, 55] on div "Home Pricing" at bounding box center [774, 57] width 840 height 13
click at [277, 21] on span "Pricing" at bounding box center [277, 18] width 27 height 11
click at [286, 113] on span "Desert Paradise | w/ 2 masters, pool, & golf" at bounding box center [301, 117] width 154 height 9
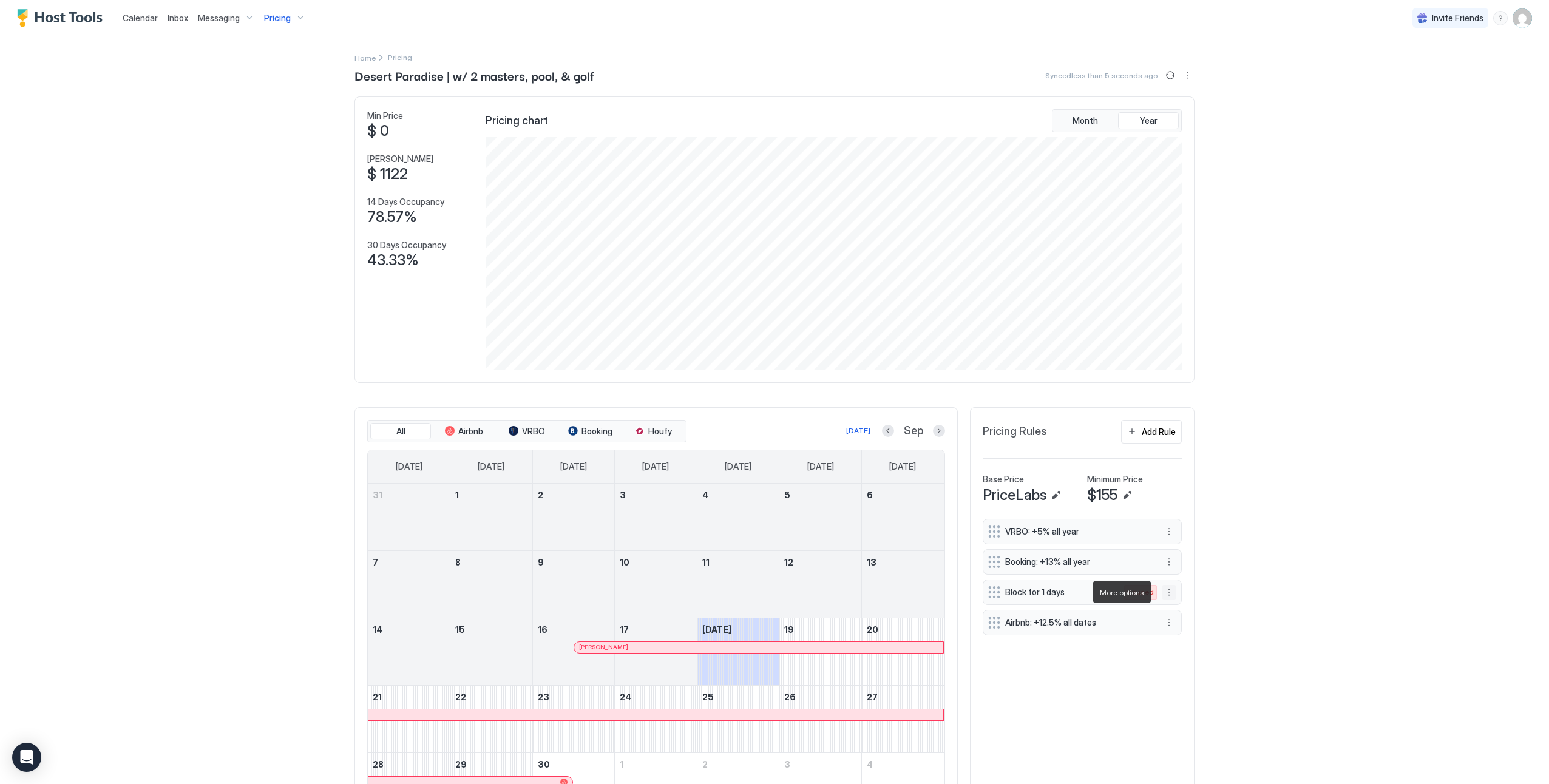
click at [1165, 595] on button "More options" at bounding box center [1169, 592] width 15 height 15
click at [1188, 644] on span "Delete" at bounding box center [1188, 648] width 23 height 9
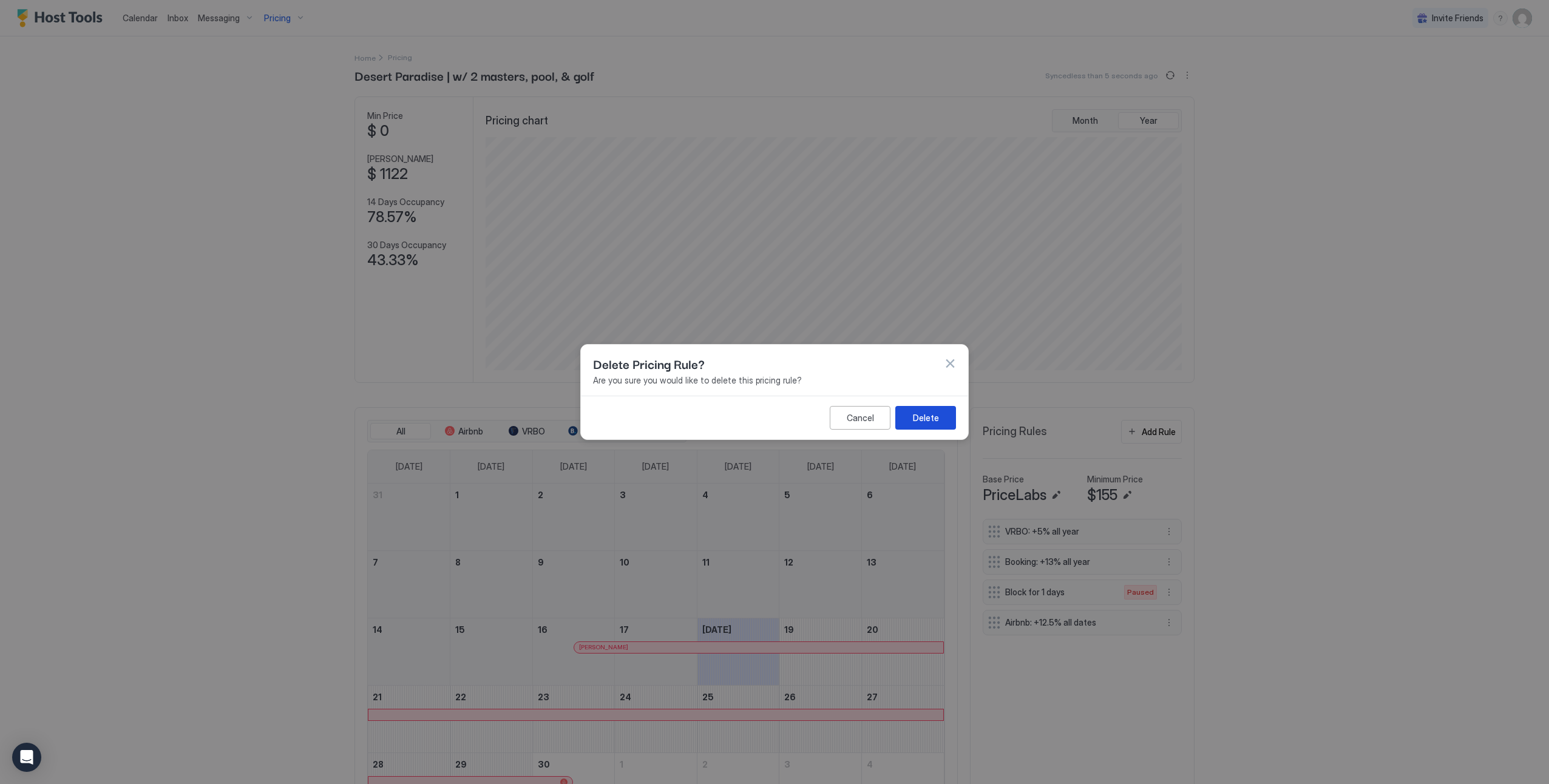
click at [912, 416] on button "Delete" at bounding box center [926, 418] width 61 height 24
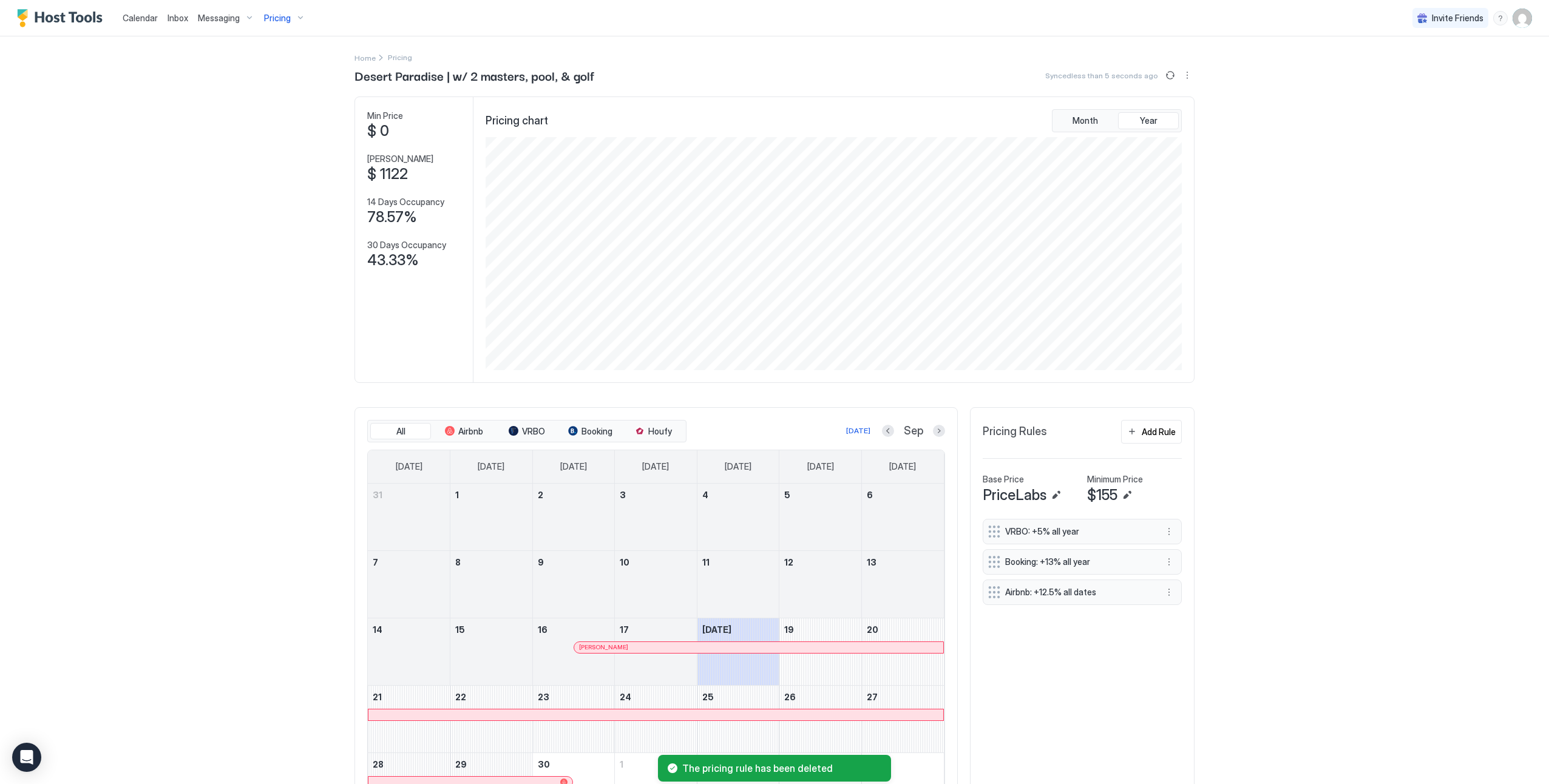
click at [282, 21] on span "Pricing" at bounding box center [277, 18] width 27 height 11
click at [282, 140] on div "Relaxing Oasis! 5 bedroom 3 bath with Pool" at bounding box center [290, 152] width 185 height 29
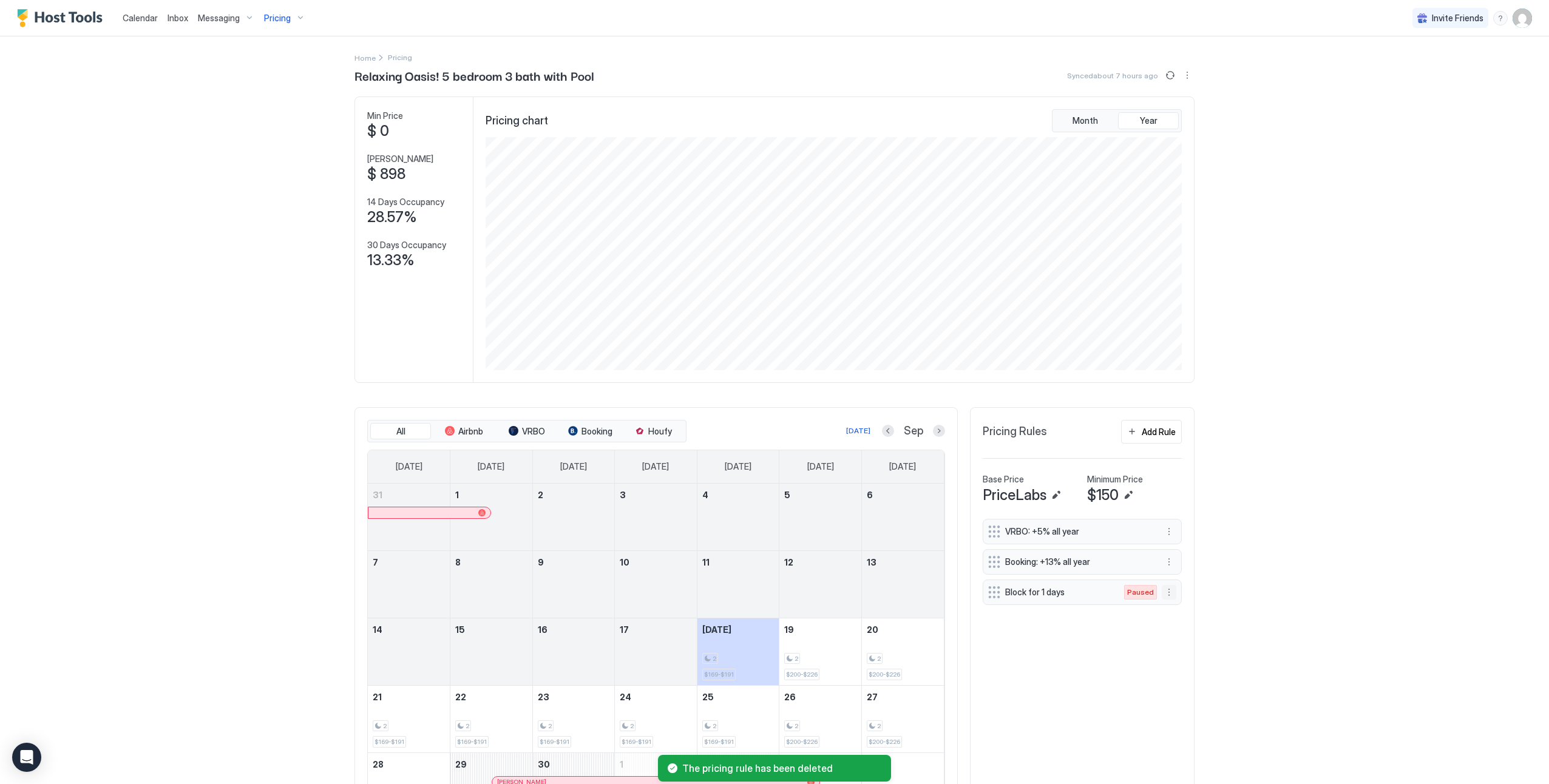
click at [1167, 589] on button "More options" at bounding box center [1169, 592] width 15 height 15
click at [1179, 651] on span "Delete" at bounding box center [1188, 648] width 23 height 9
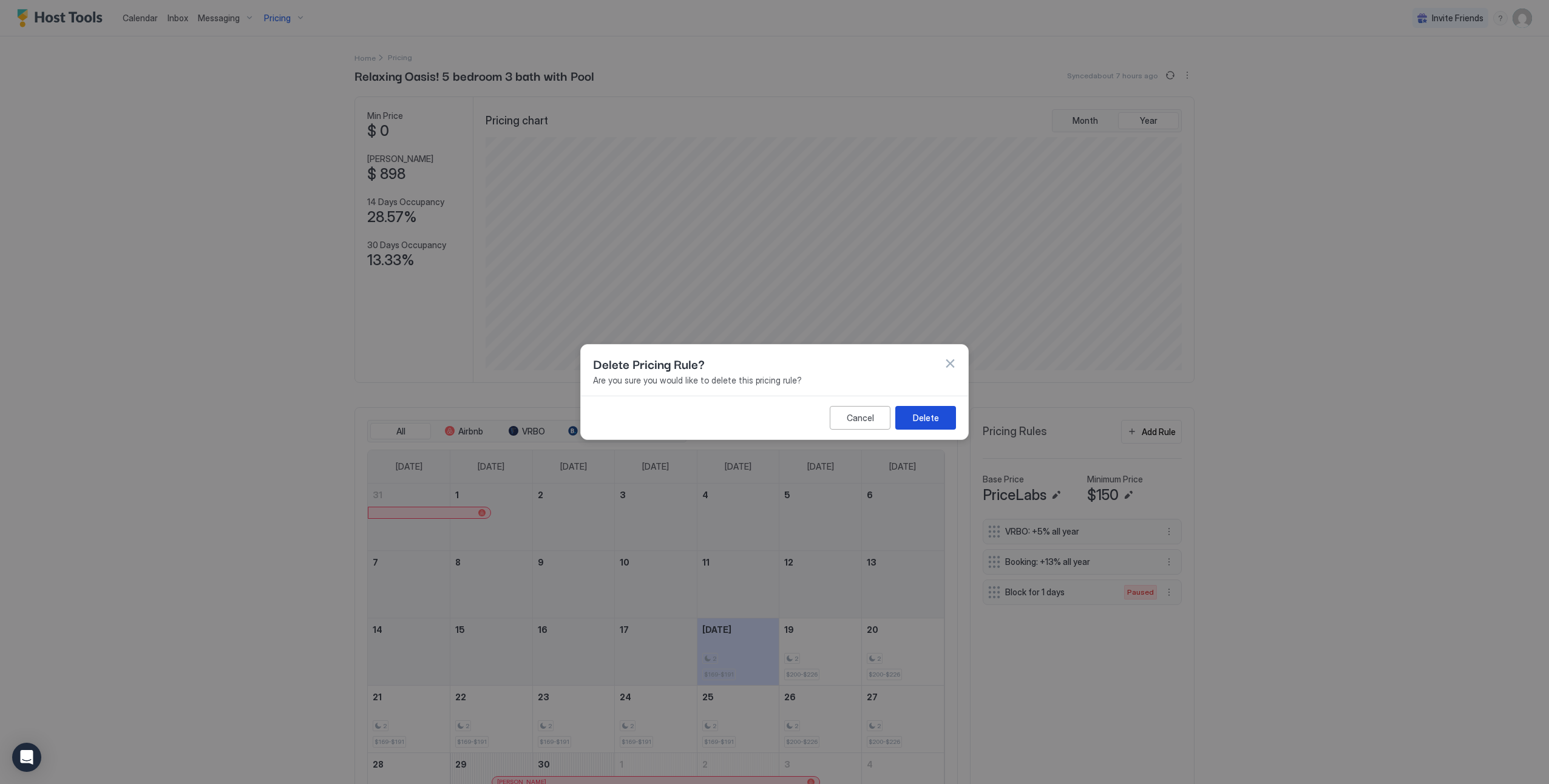
click at [943, 416] on button "Delete" at bounding box center [926, 418] width 61 height 24
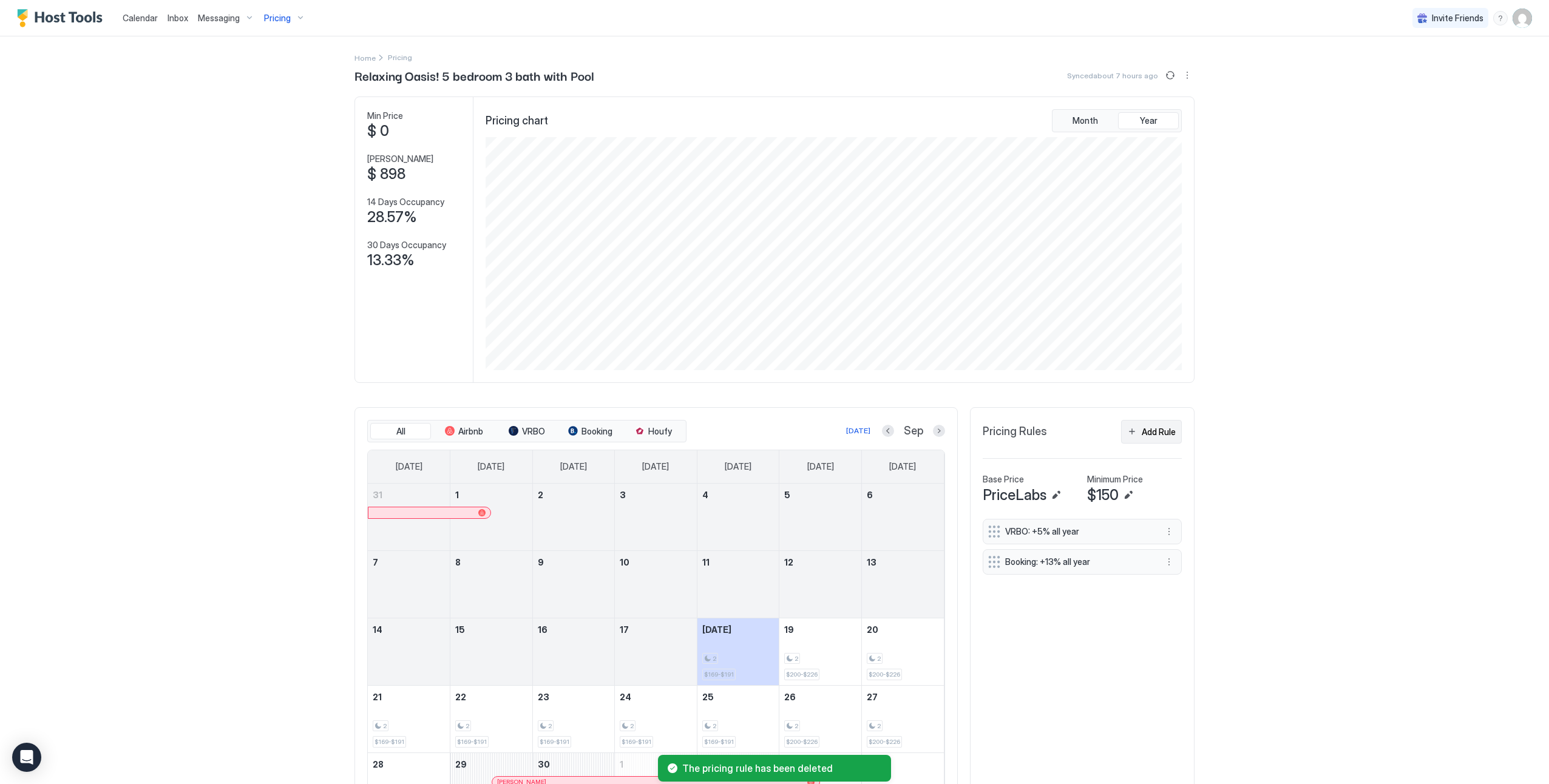
click at [1164, 433] on div "Add Rule" at bounding box center [1159, 431] width 34 height 13
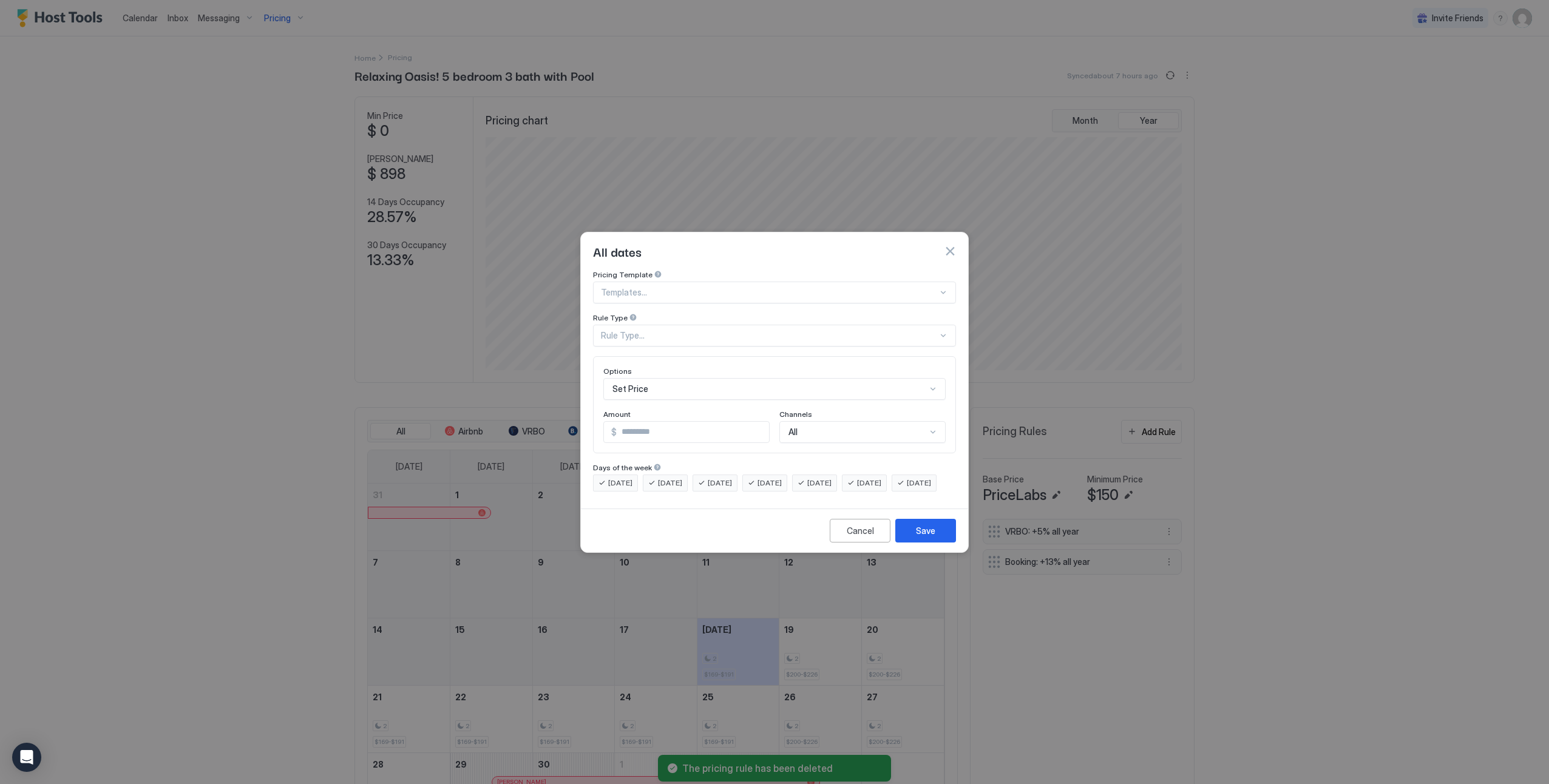
click at [716, 289] on div "Templates..." at bounding box center [775, 292] width 363 height 22
click at [680, 455] on div "Custom pricing rule" at bounding box center [775, 455] width 362 height 24
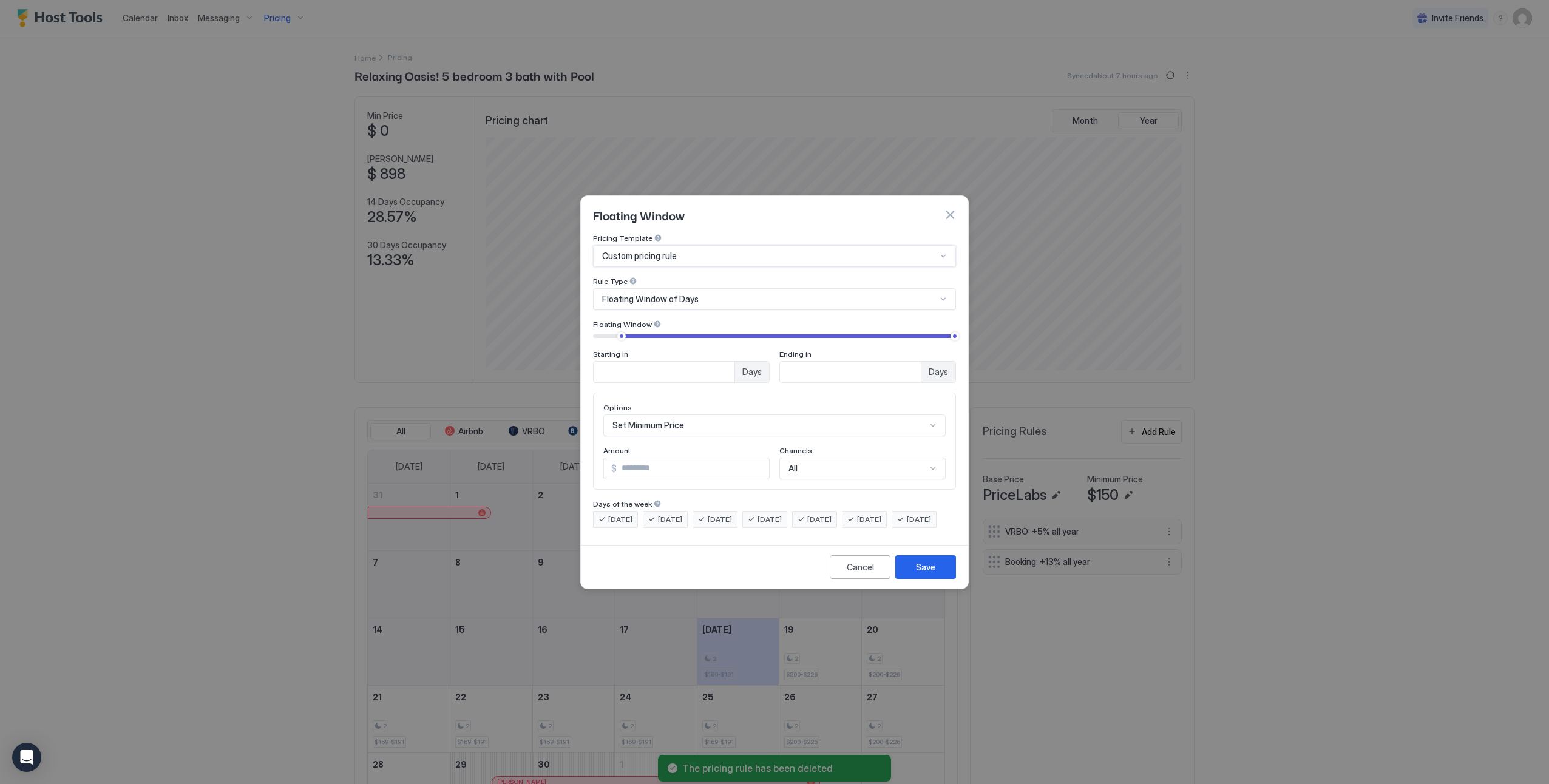
click at [697, 294] on div "Floating Window of Days" at bounding box center [769, 299] width 335 height 11
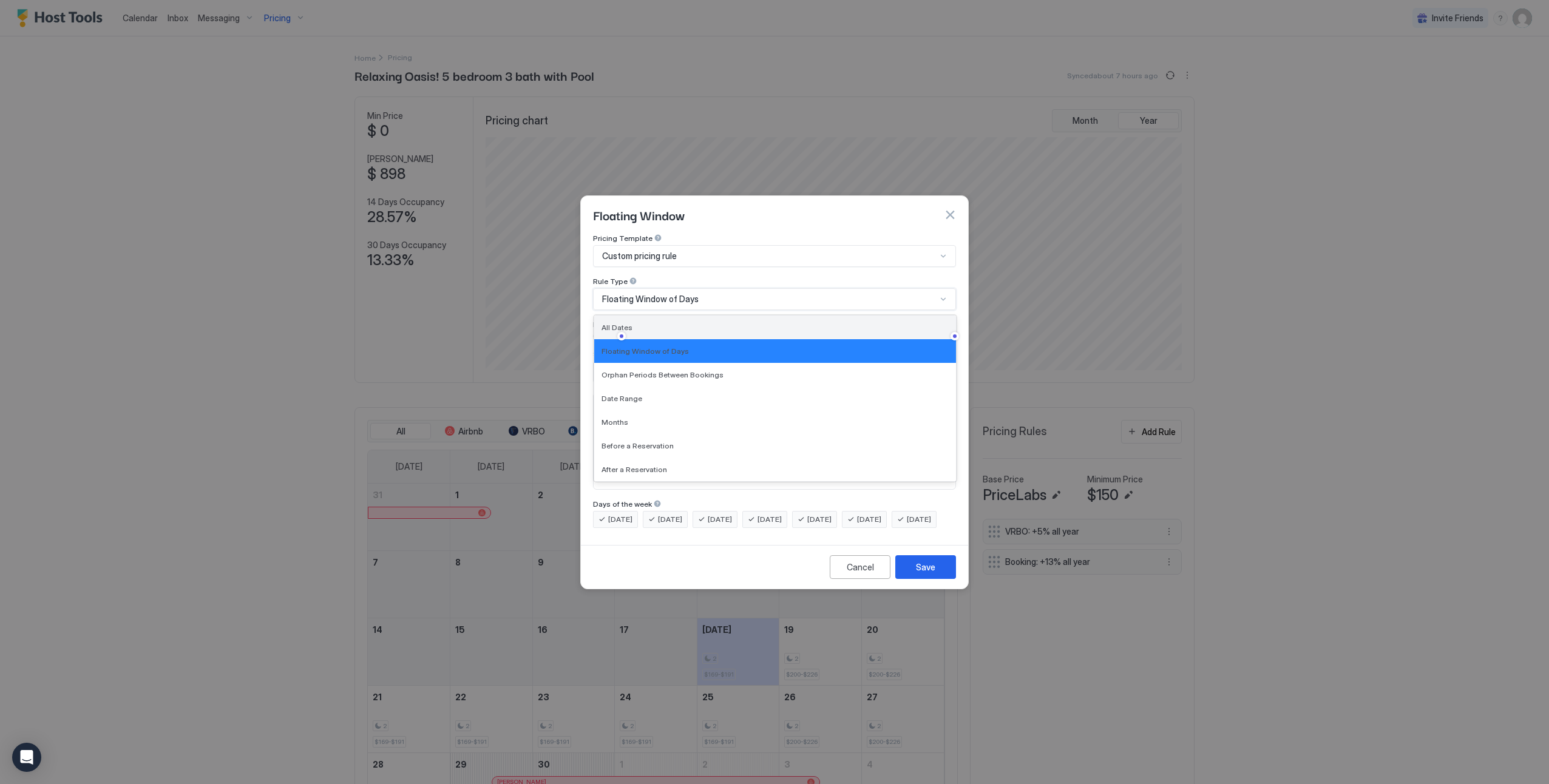
click at [689, 321] on div "All Dates" at bounding box center [775, 327] width 362 height 24
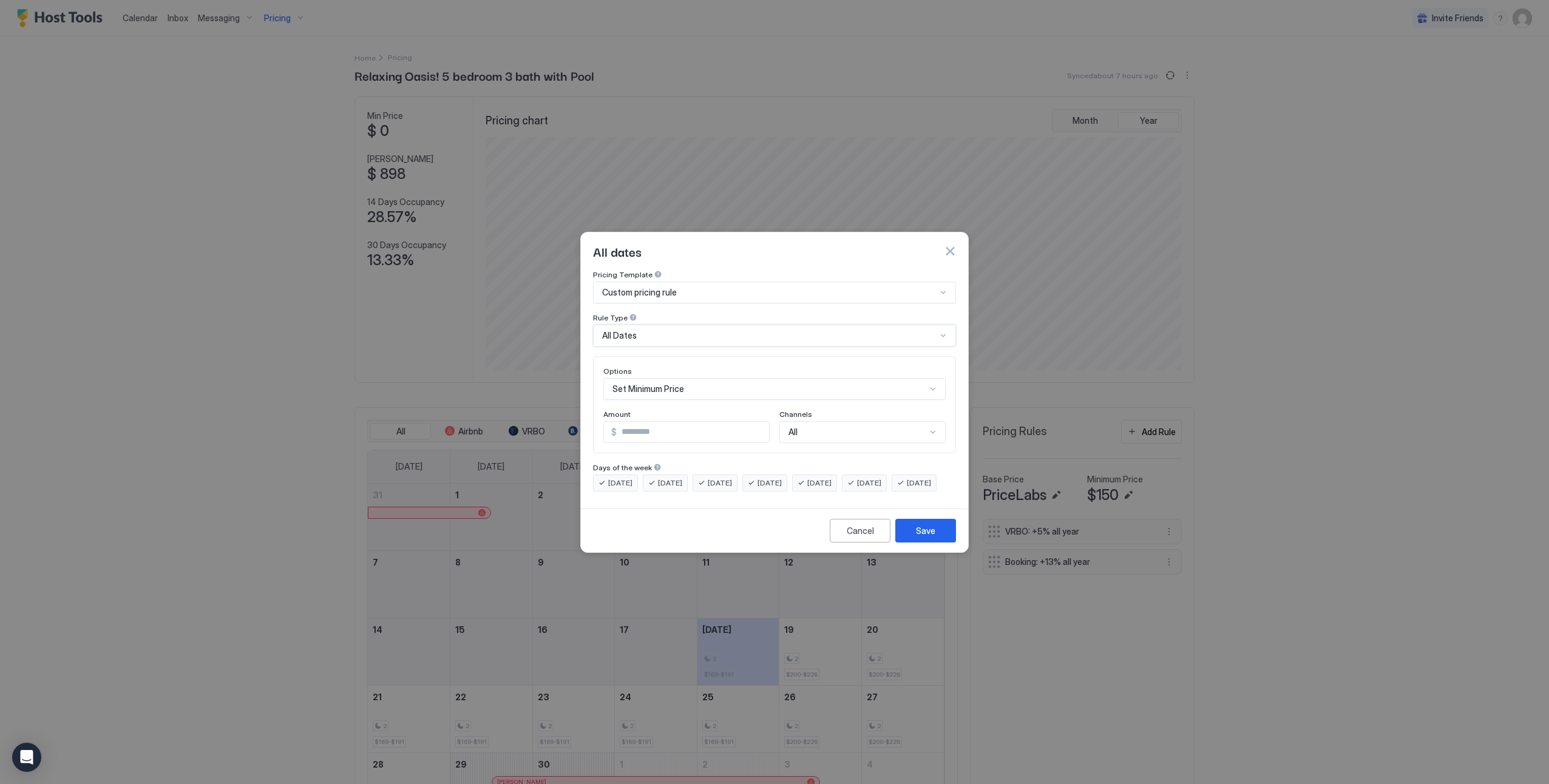
click at [696, 383] on div "Set Minimum Price" at bounding box center [774, 389] width 343 height 22
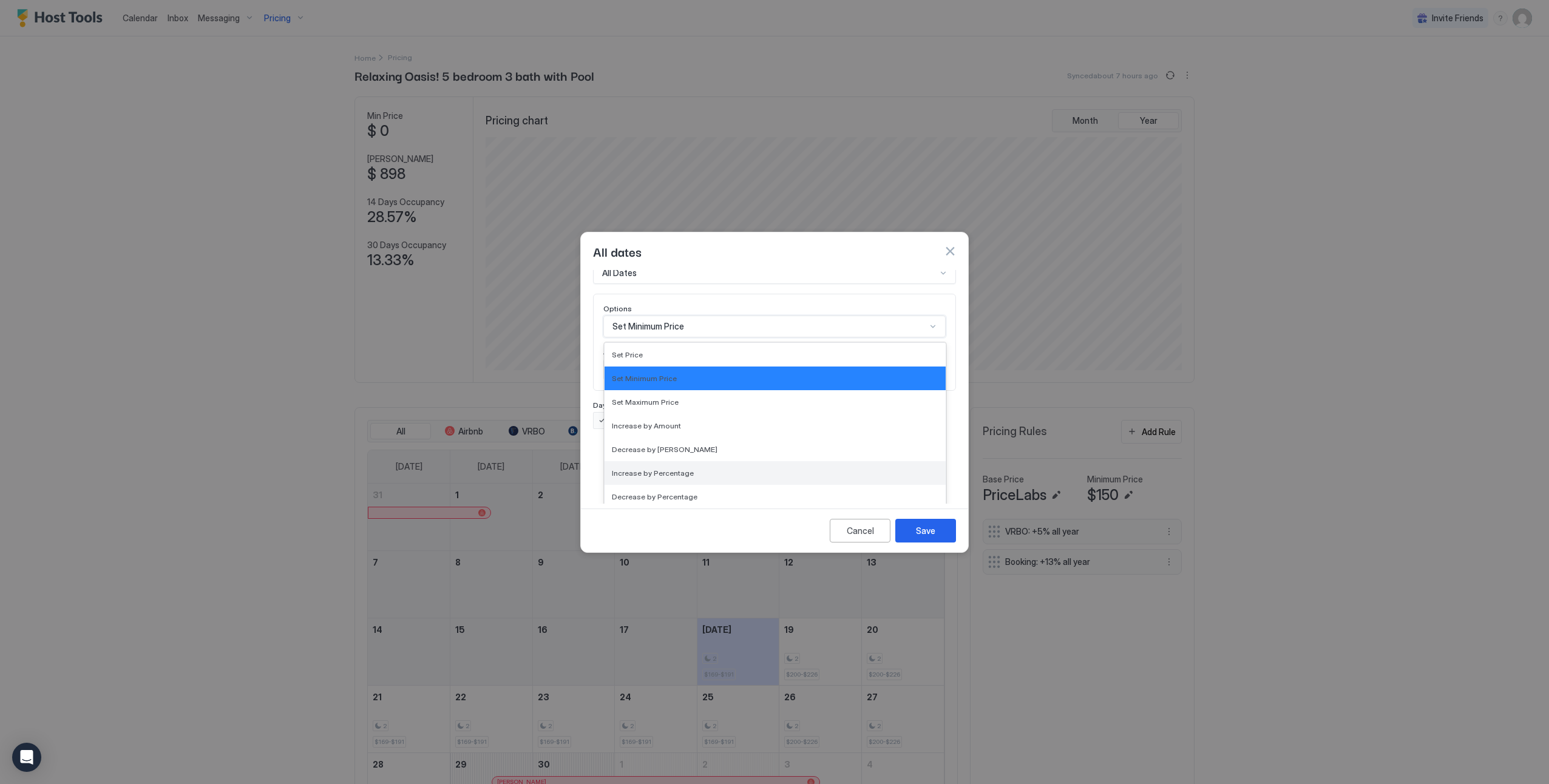
click at [685, 467] on div "Increase by Percentage" at bounding box center [775, 473] width 341 height 24
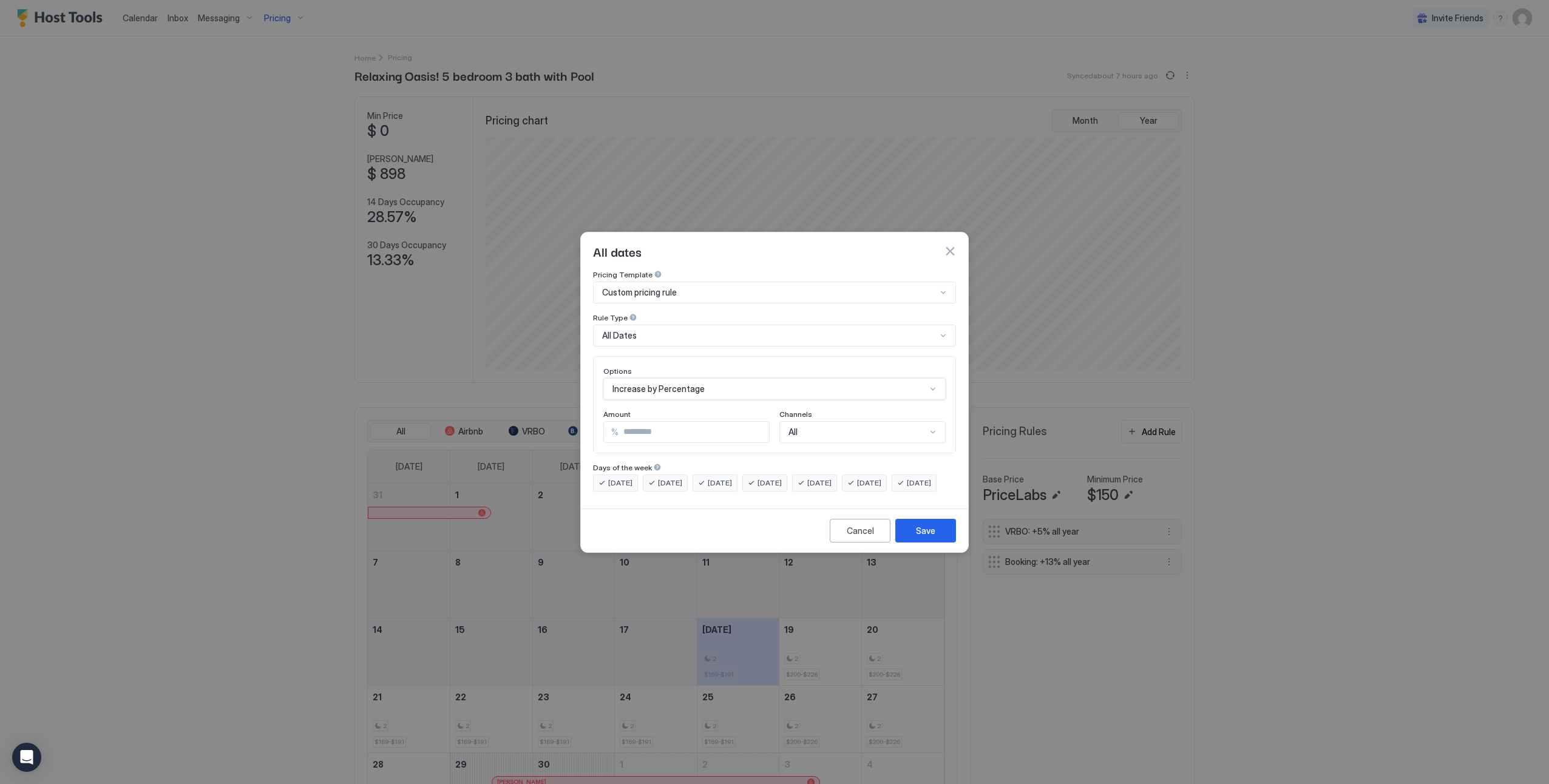
scroll to position [0, 0]
click at [681, 423] on input "***" at bounding box center [693, 431] width 150 height 21
type input "*"
type input "****"
click at [866, 424] on div "All" at bounding box center [862, 432] width 166 height 22
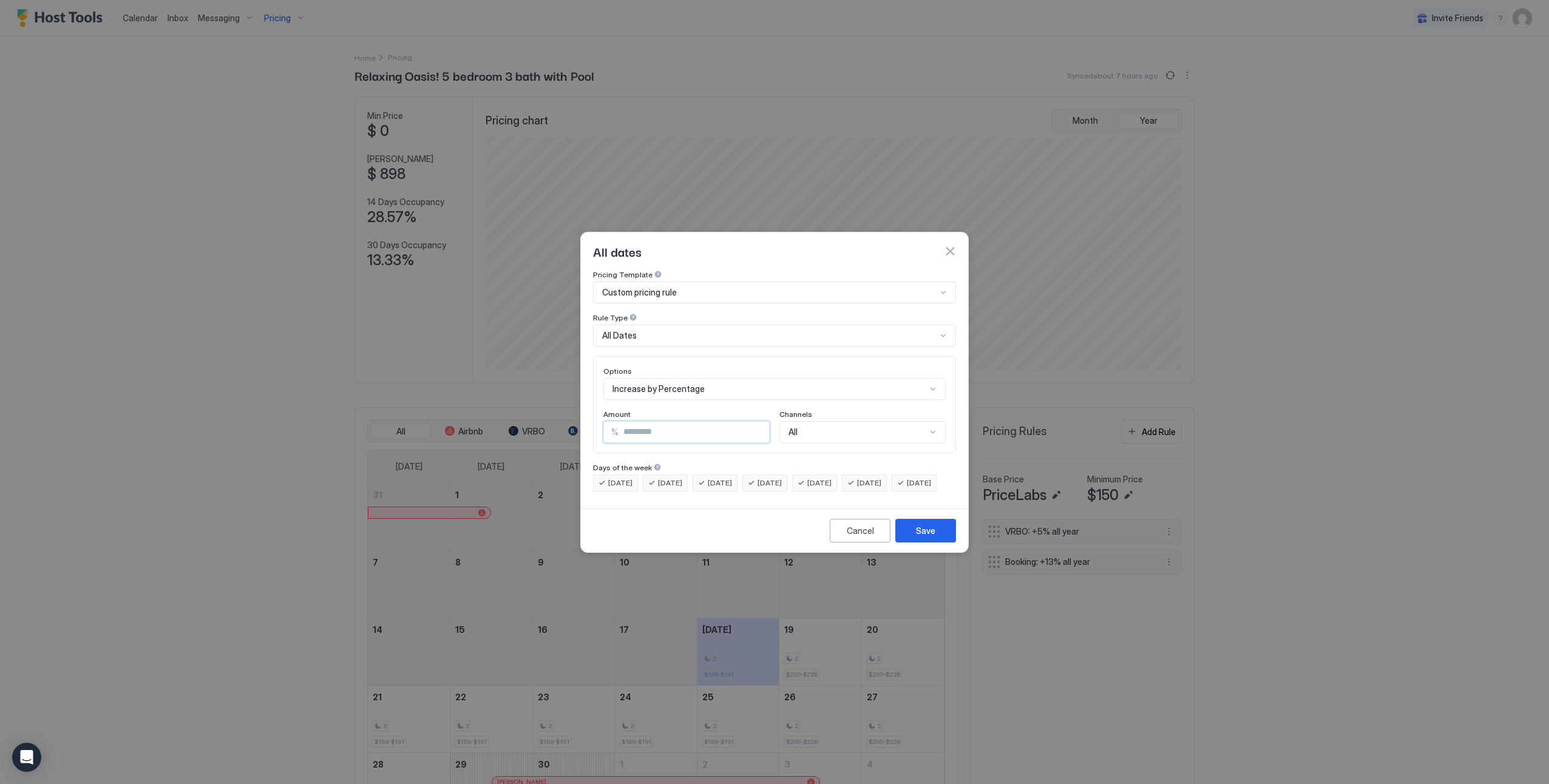
scroll to position [68, 0]
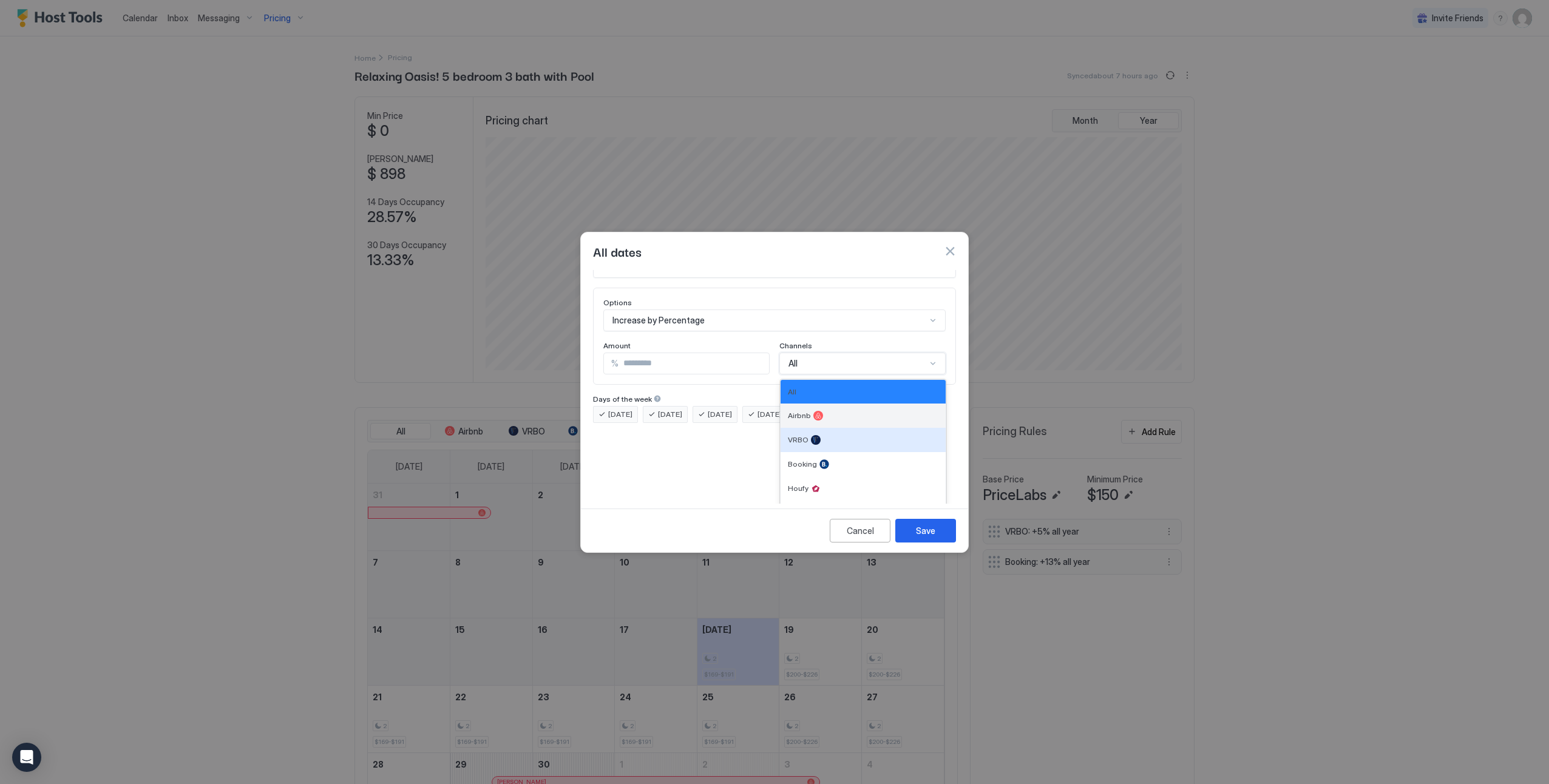
click at [854, 412] on div "Airbnb" at bounding box center [863, 416] width 165 height 25
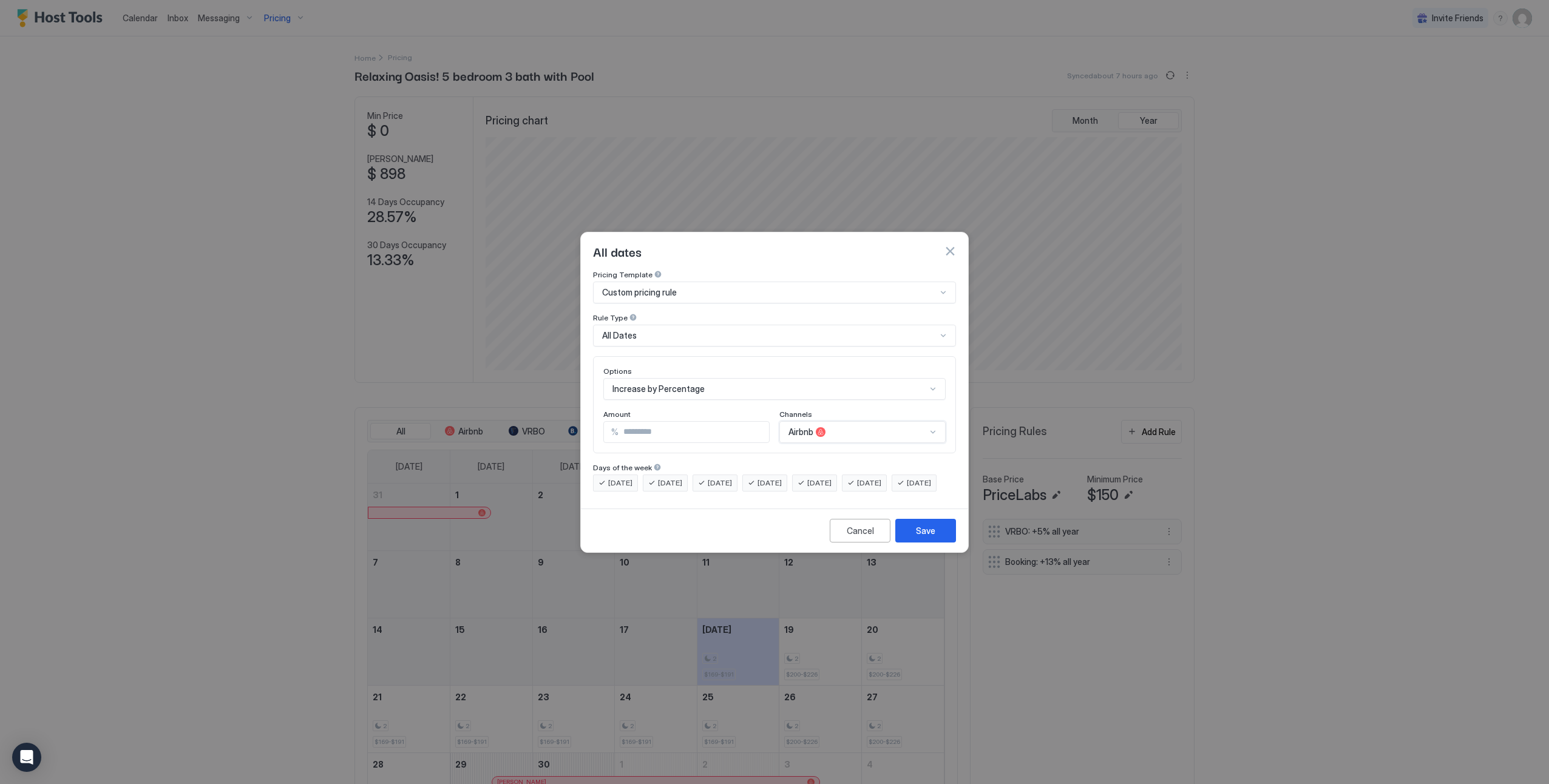
scroll to position [0, 0]
click at [915, 543] on button "Save" at bounding box center [926, 531] width 61 height 24
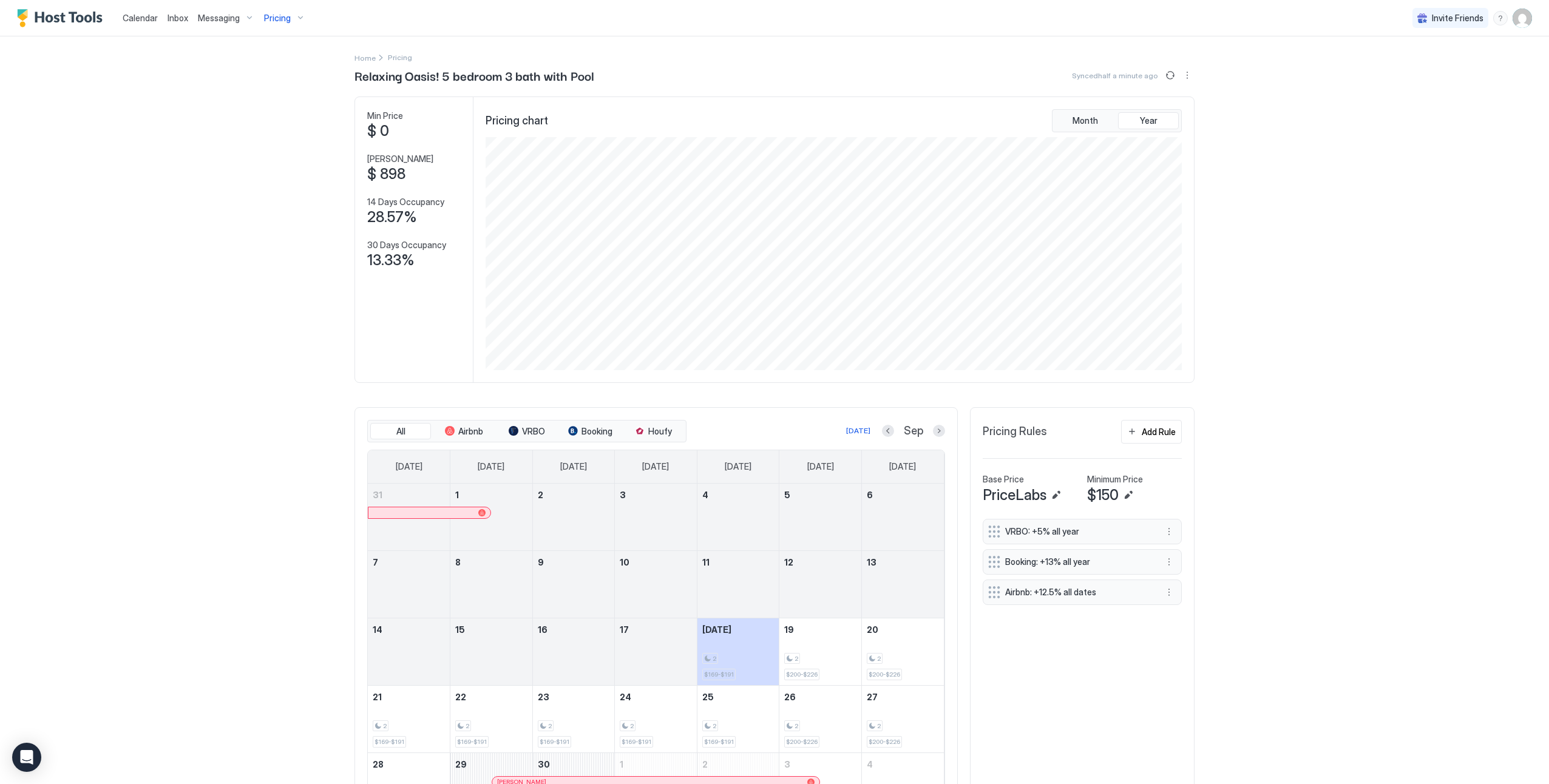
click at [1462, 451] on div "Calendar Inbox Messaging Pricing Invite Friends KW Home Pricing Relaxing Oasis!…" at bounding box center [774, 392] width 1549 height 784
